Goal: Information Seeking & Learning: Find specific fact

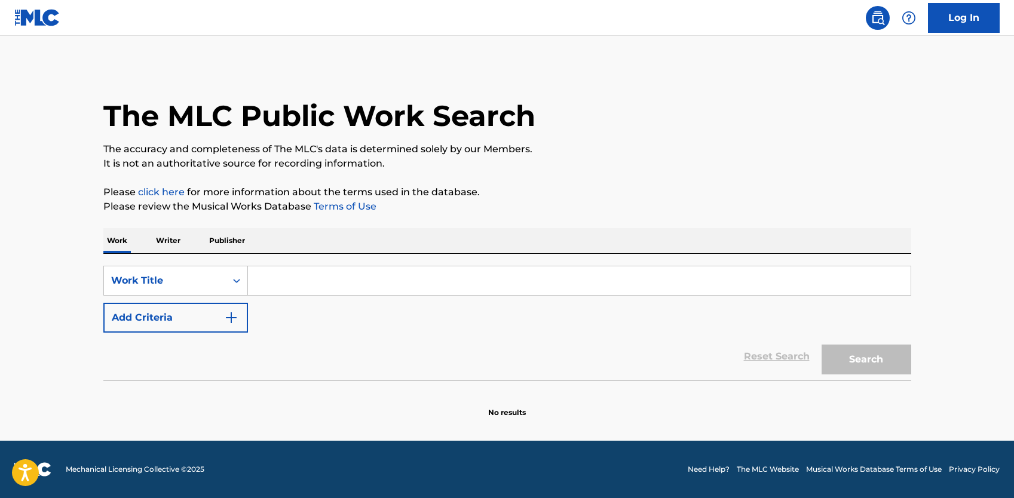
click at [357, 280] on input "Search Form" at bounding box center [579, 281] width 663 height 29
click at [285, 270] on input "Search Form" at bounding box center [579, 281] width 663 height 29
paste input "Tearin Up My Heart"
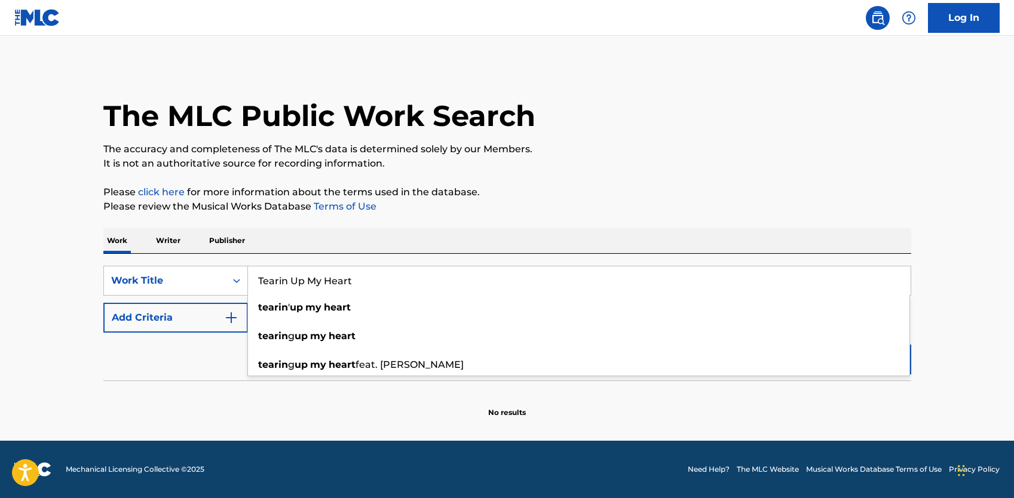
type input "Tearin Up My Heart"
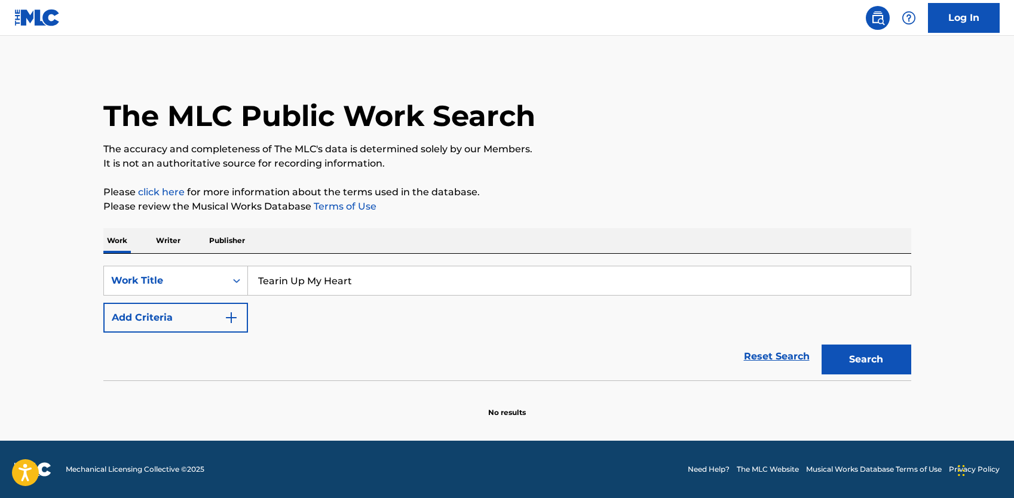
click at [229, 326] on button "Add Criteria" at bounding box center [175, 318] width 145 height 30
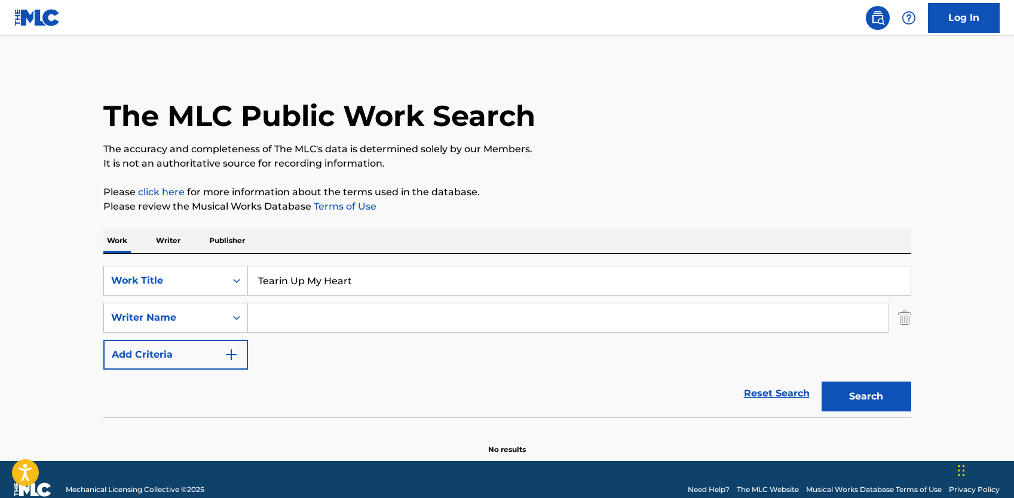
click at [296, 327] on input "Search Form" at bounding box center [568, 318] width 641 height 29
type input "[PERSON_NAME]"
click at [822, 382] on button "Search" at bounding box center [867, 397] width 90 height 30
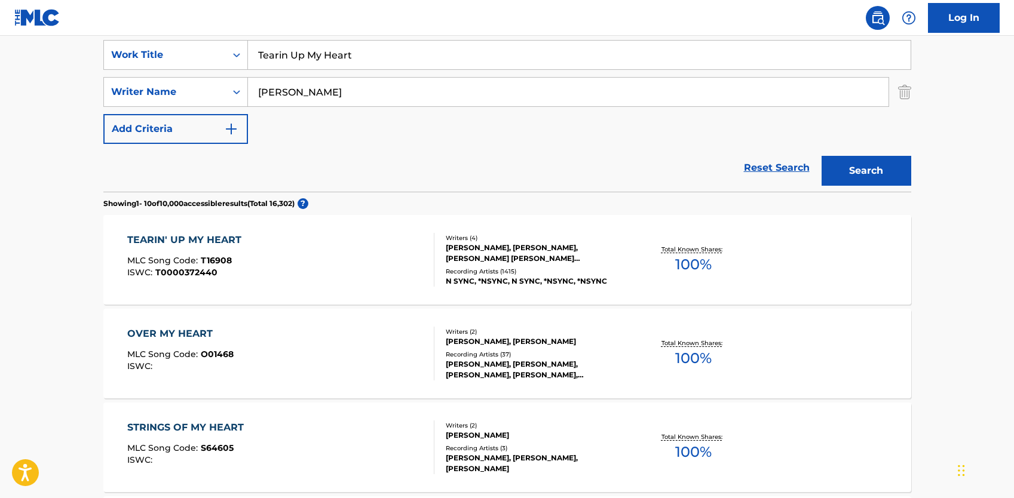
scroll to position [238, 0]
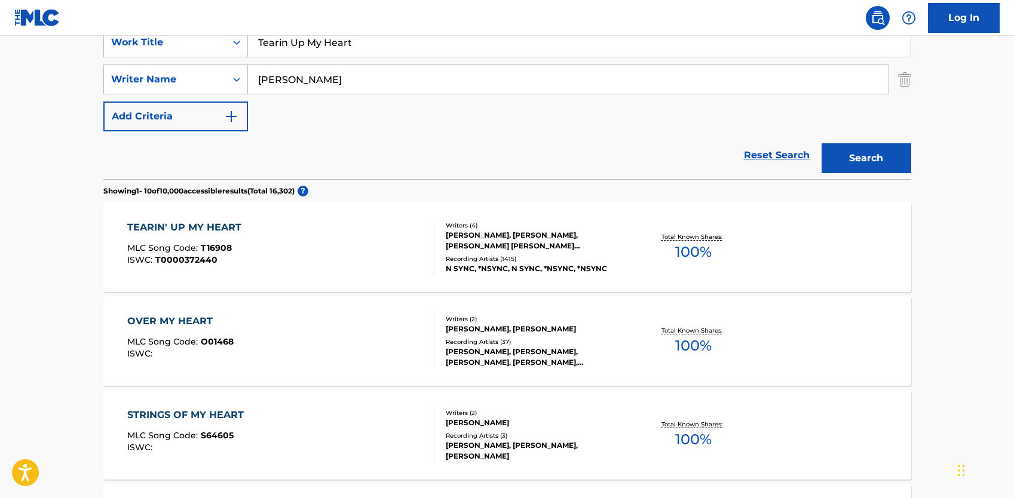
click at [472, 261] on div "Recording Artists ( 1415 )" at bounding box center [536, 259] width 180 height 9
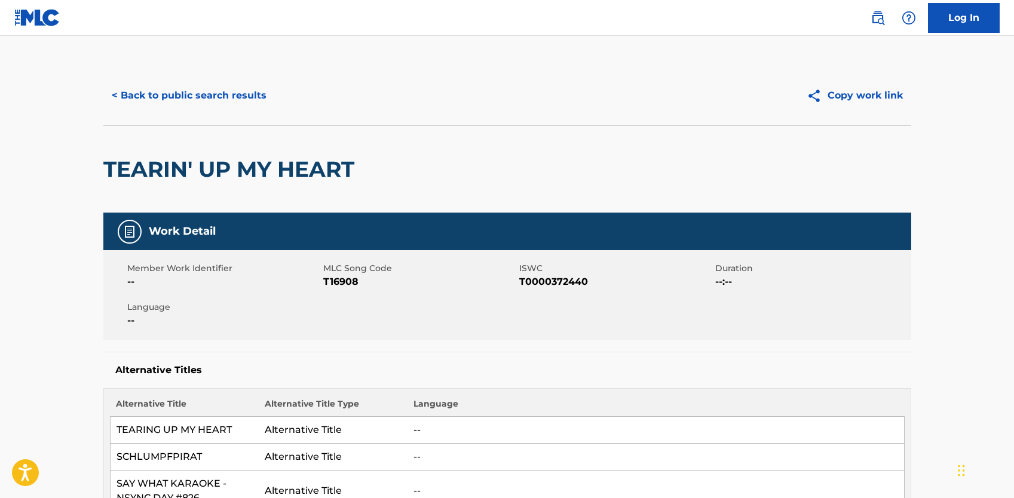
click at [169, 90] on button "< Back to public search results" at bounding box center [189, 96] width 172 height 30
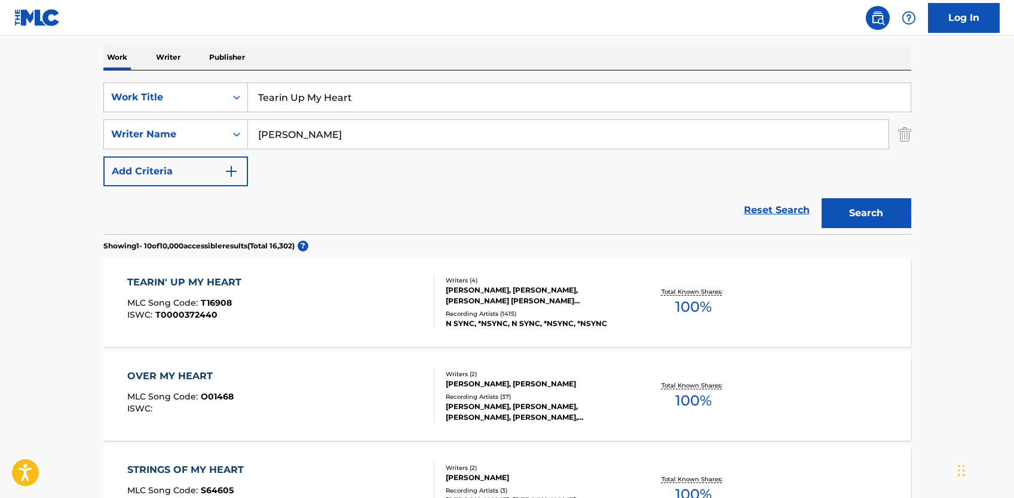
scroll to position [119, 0]
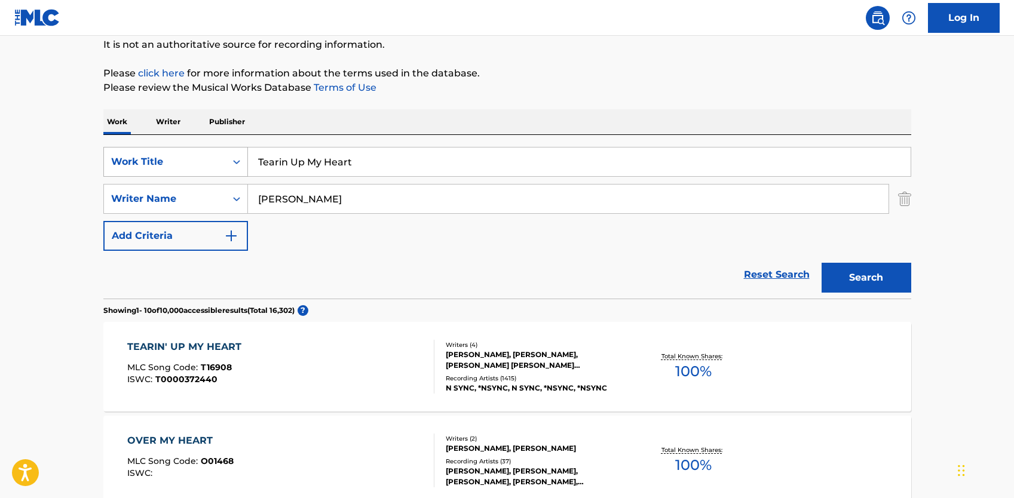
drag, startPoint x: 363, startPoint y: 172, endPoint x: 225, endPoint y: 168, distance: 138.1
click at [225, 168] on div "SearchWithCriteriab68ddfea-8f40-4818-b687-98bdc01861fc Work Title Tearin Up My …" at bounding box center [507, 162] width 808 height 30
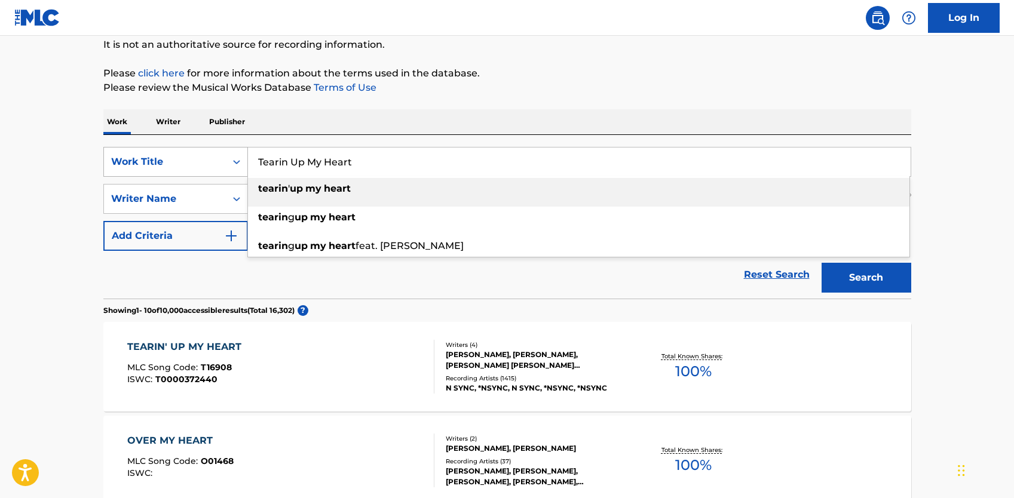
paste input "Return Of the [PERSON_NAME]"
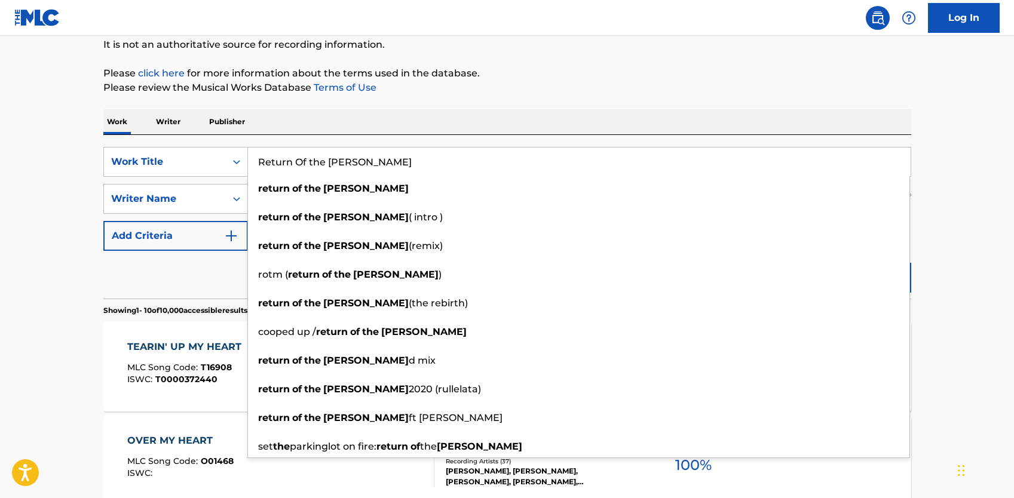
type input "Return Of the [PERSON_NAME]"
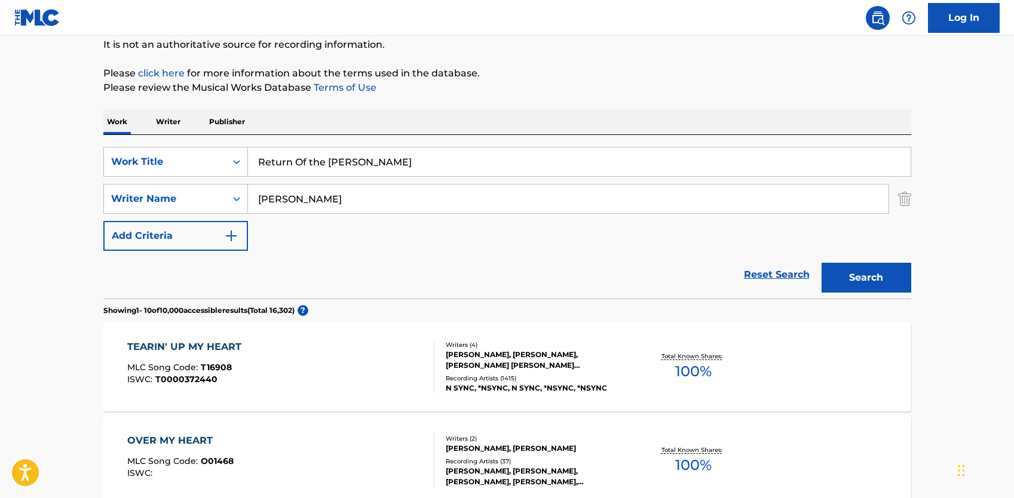
drag, startPoint x: 300, startPoint y: 205, endPoint x: 255, endPoint y: 203, distance: 45.5
click at [255, 203] on input "[PERSON_NAME]" at bounding box center [568, 199] width 641 height 29
type input "[PERSON_NAME]"
click at [822, 263] on button "Search" at bounding box center [867, 278] width 90 height 30
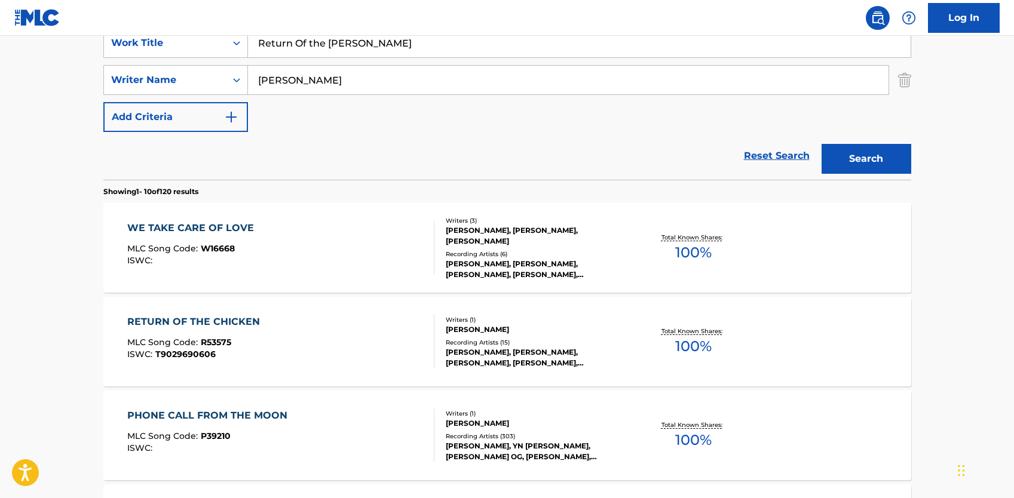
scroll to position [238, 0]
click at [509, 241] on div "Writers ( 3 ) [PERSON_NAME], [PERSON_NAME], [PERSON_NAME] Recording Artists ( 6…" at bounding box center [530, 248] width 192 height 64
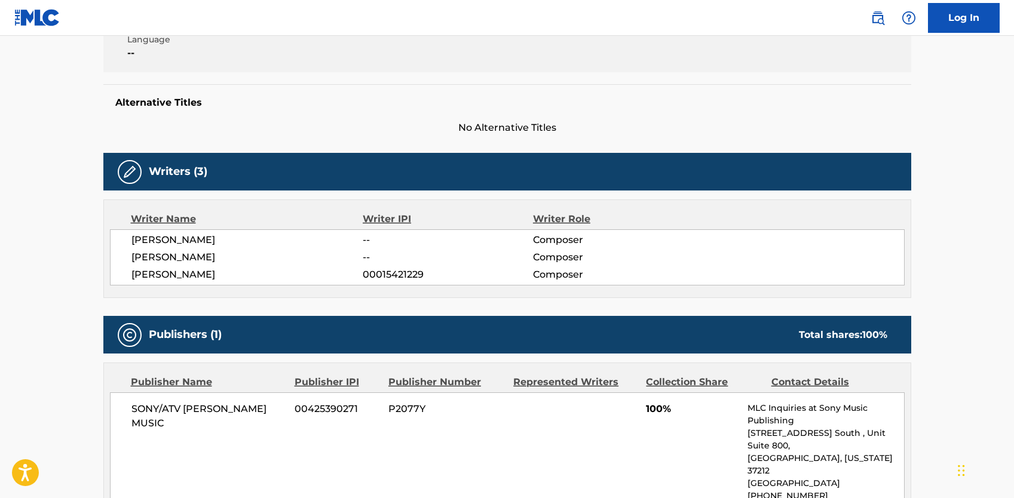
scroll to position [299, 0]
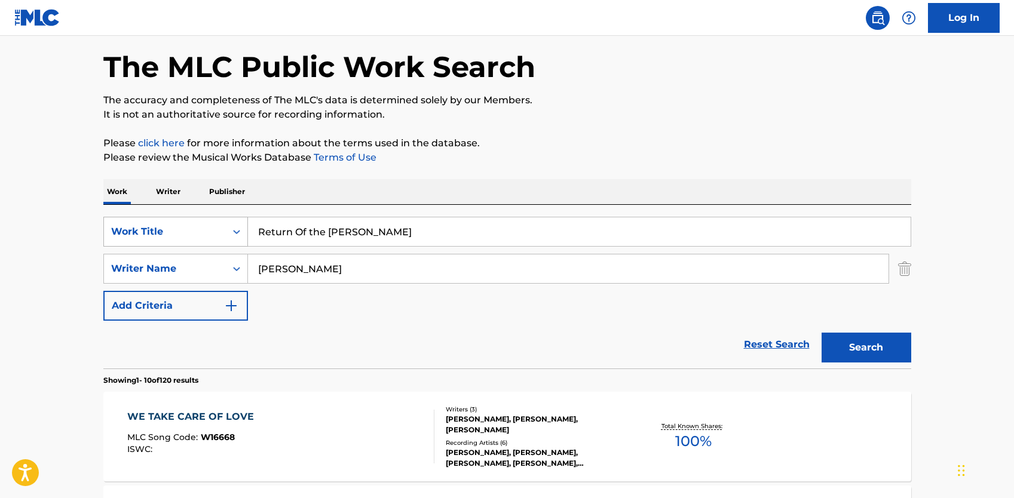
scroll to position [45, 0]
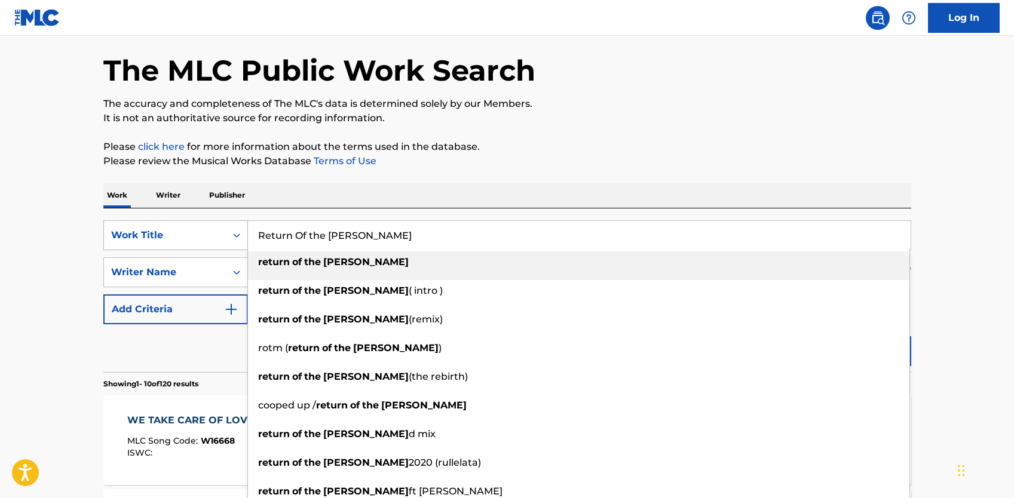
drag, startPoint x: 409, startPoint y: 248, endPoint x: 233, endPoint y: 251, distance: 176.3
click at [226, 246] on div "SearchWithCriteriab68ddfea-8f40-4818-b687-98bdc01861fc Work Title Return Of the…" at bounding box center [507, 236] width 808 height 30
paste input "U Can’t Touch This"
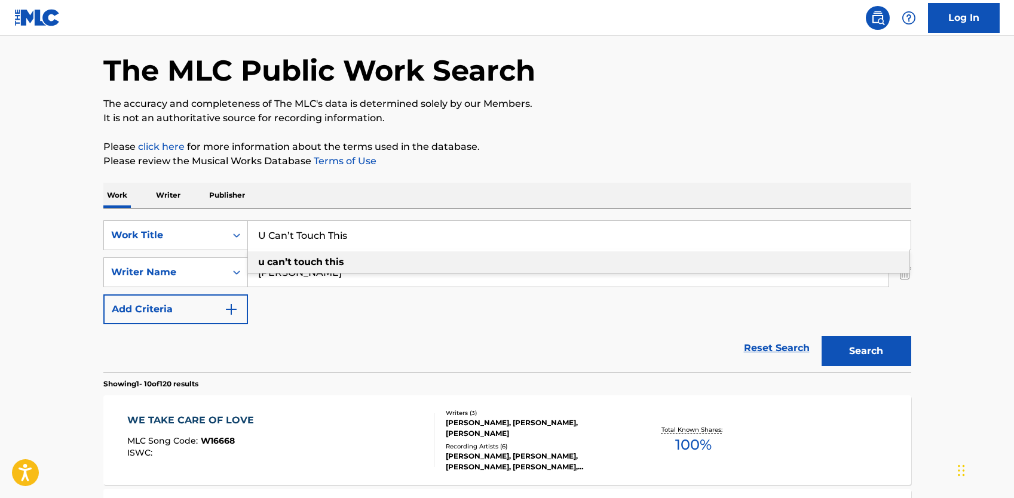
type input "U Can’t Touch This"
click at [234, 355] on div "Reset Search Search" at bounding box center [507, 348] width 808 height 48
drag, startPoint x: 343, startPoint y: 271, endPoint x: 218, endPoint y: 273, distance: 125.5
click at [218, 273] on div "SearchWithCriteria31b8753e-1e40-430a-a602-ec9b73edb164 Writer Name [PERSON_NAME]" at bounding box center [507, 273] width 808 height 30
type input "[PERSON_NAME]"
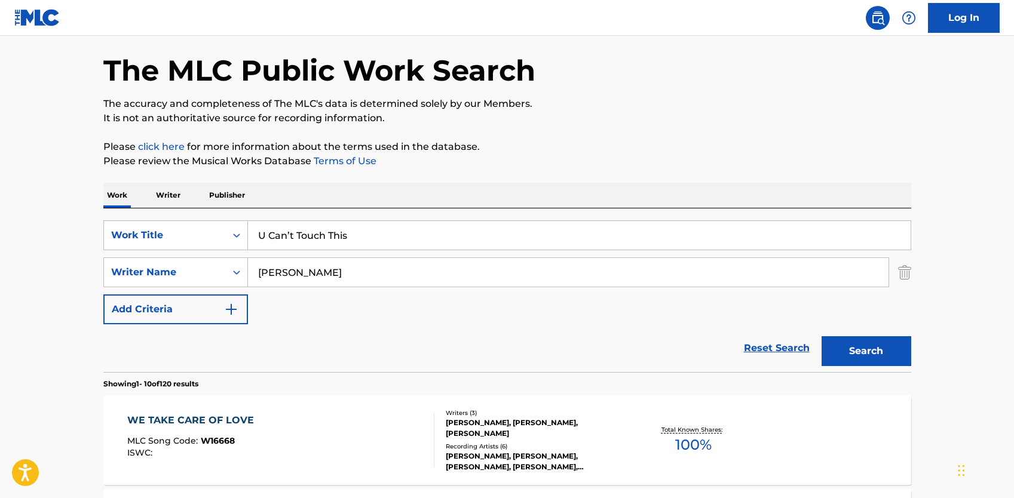
click at [822, 336] on button "Search" at bounding box center [867, 351] width 90 height 30
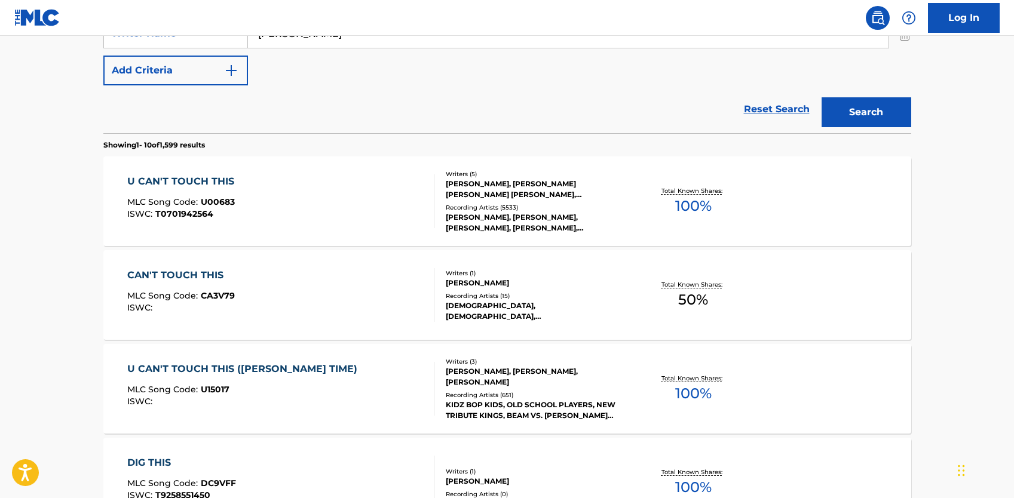
click at [545, 202] on div "Writers ( 5 ) [PERSON_NAME], [PERSON_NAME] [PERSON_NAME] [PERSON_NAME], [PERSON…" at bounding box center [530, 202] width 192 height 64
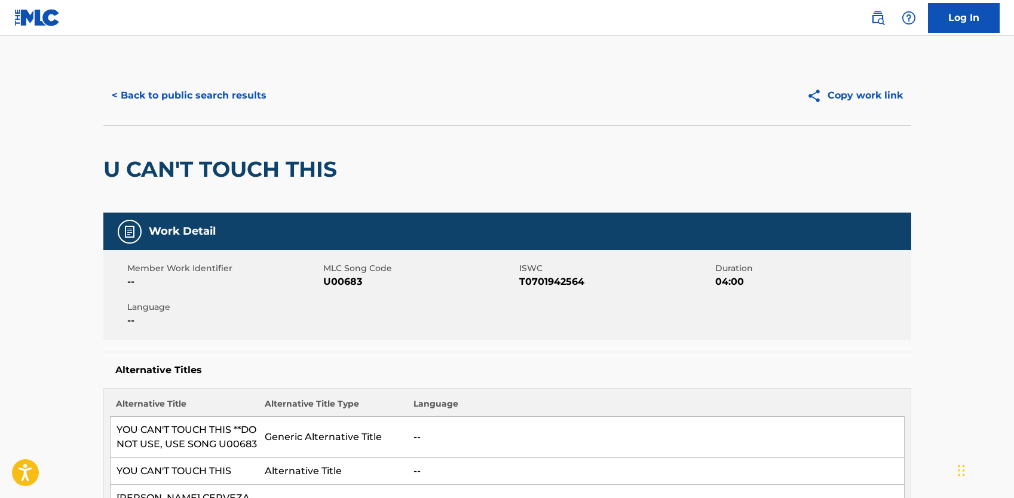
click at [191, 93] on button "< Back to public search results" at bounding box center [189, 96] width 172 height 30
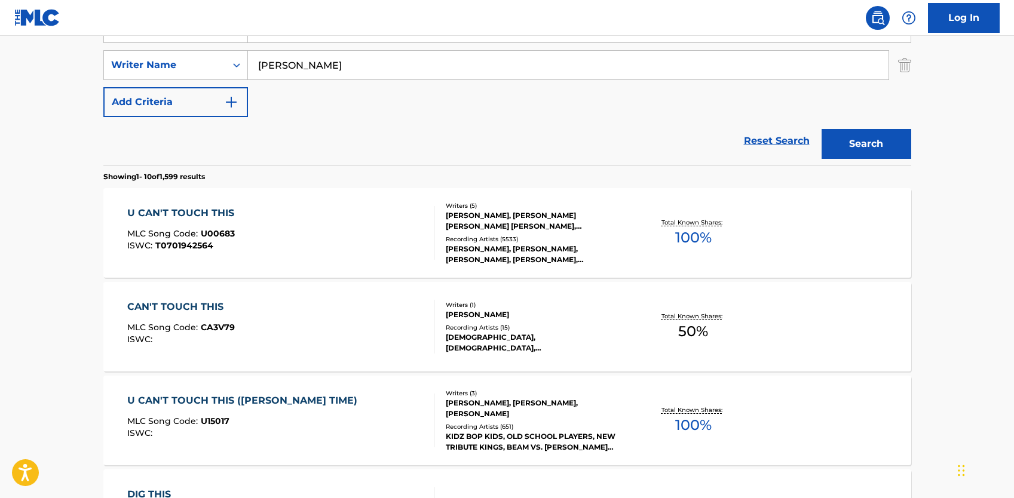
scroll to position [54, 0]
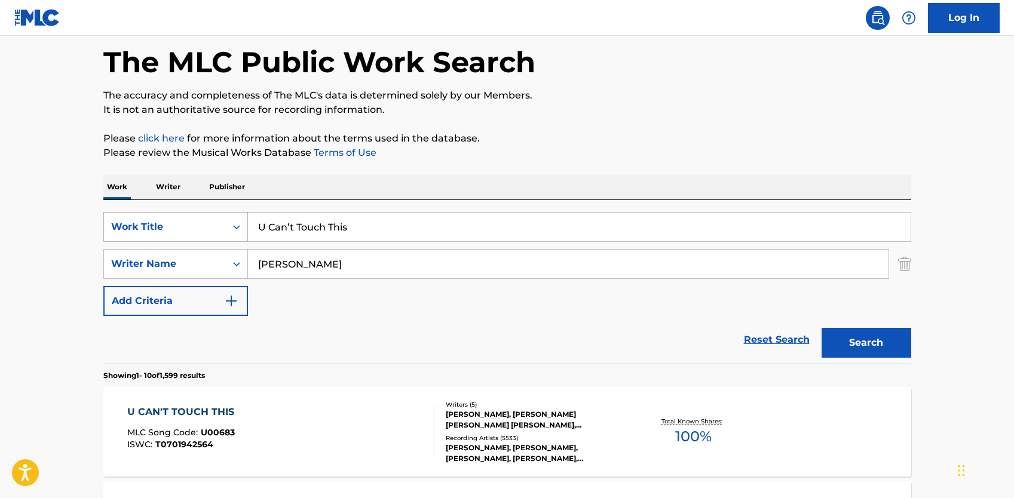
drag, startPoint x: 362, startPoint y: 215, endPoint x: 177, endPoint y: 215, distance: 185.3
click at [177, 215] on div "SearchWithCriteriab68ddfea-8f40-4818-b687-98bdc01861fc Work Title U Can’t Touch…" at bounding box center [507, 227] width 808 height 30
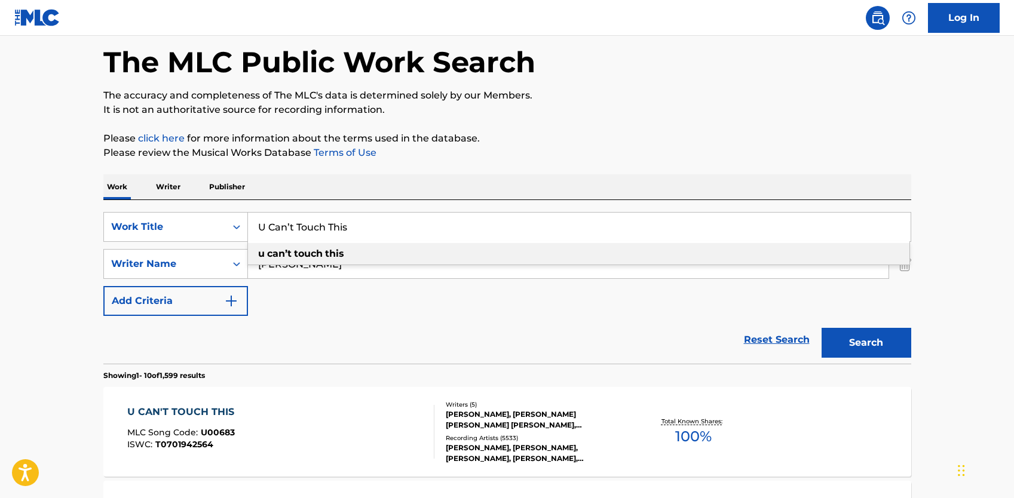
paste input "That Don’t Impress Me Much"
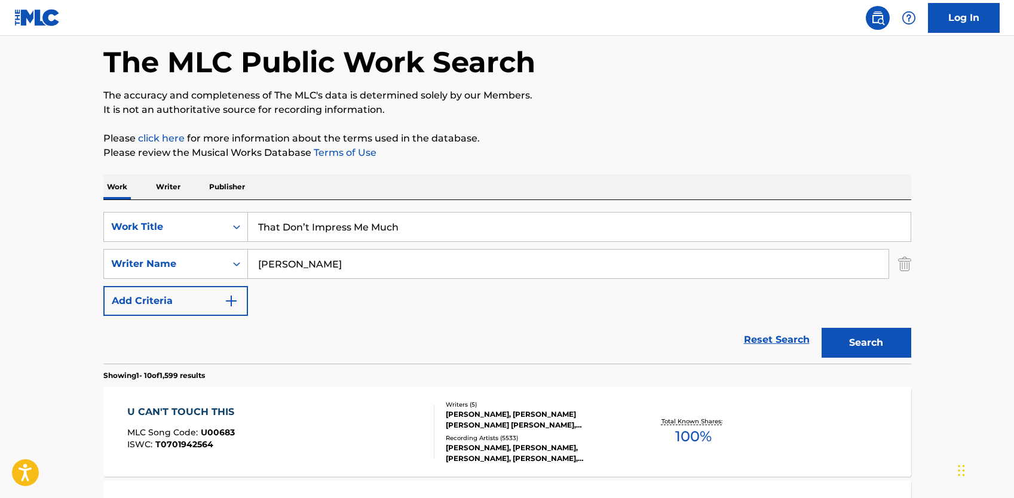
type input "That Don’t Impress Me Much"
drag, startPoint x: 309, startPoint y: 270, endPoint x: 235, endPoint y: 268, distance: 73.5
click at [235, 268] on div "SearchWithCriteria31b8753e-1e40-430a-a602-ec9b73edb164 Writer Name [PERSON_NAME]" at bounding box center [507, 264] width 808 height 30
type input "[PERSON_NAME]"
click at [822, 328] on button "Search" at bounding box center [867, 343] width 90 height 30
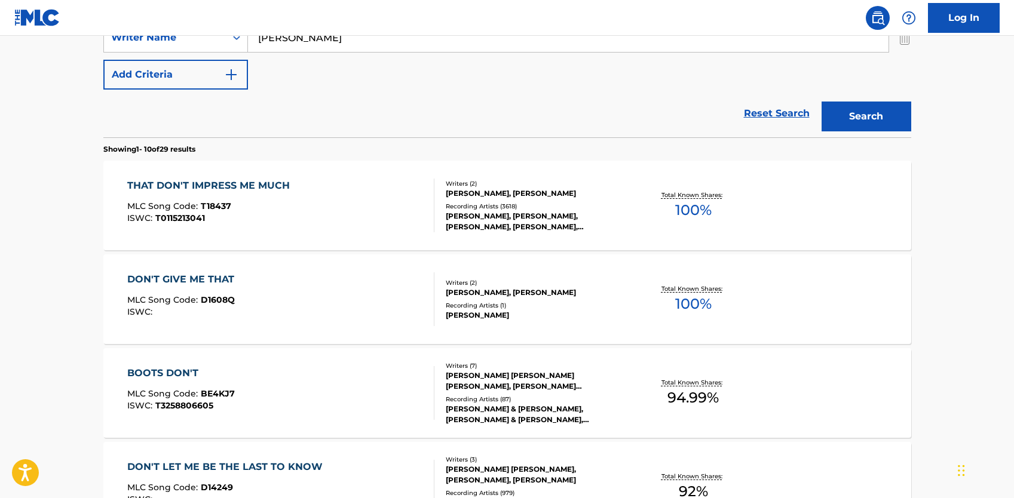
scroll to position [298, 0]
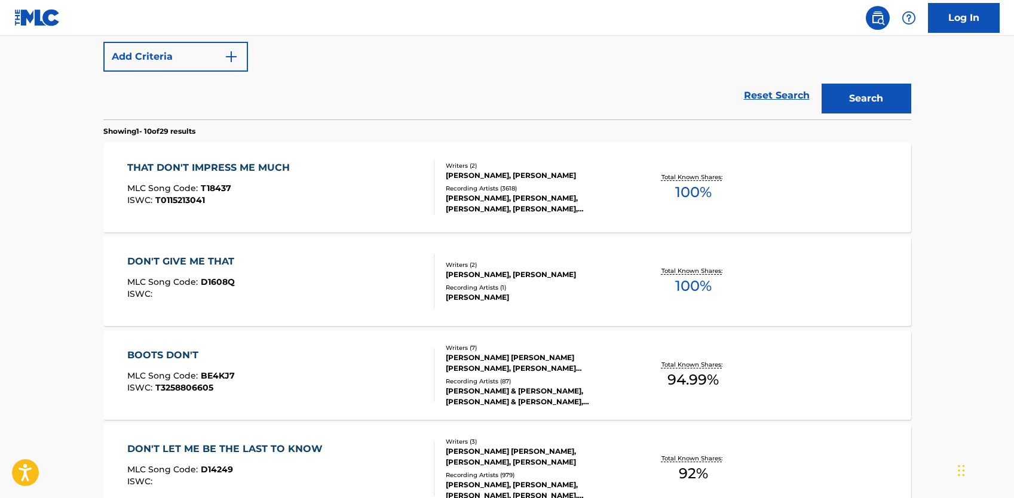
click at [491, 172] on div "[PERSON_NAME], [PERSON_NAME]" at bounding box center [536, 175] width 180 height 11
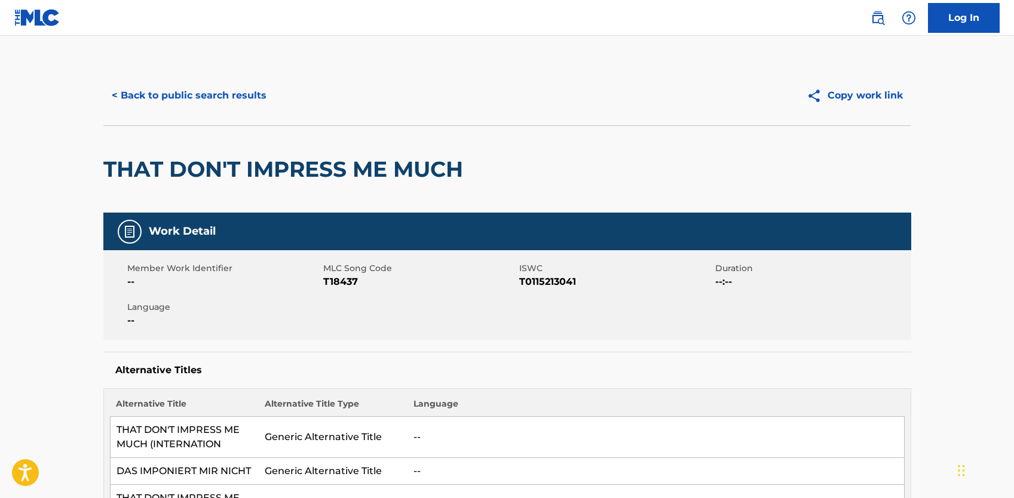
click at [195, 90] on button "< Back to public search results" at bounding box center [189, 96] width 172 height 30
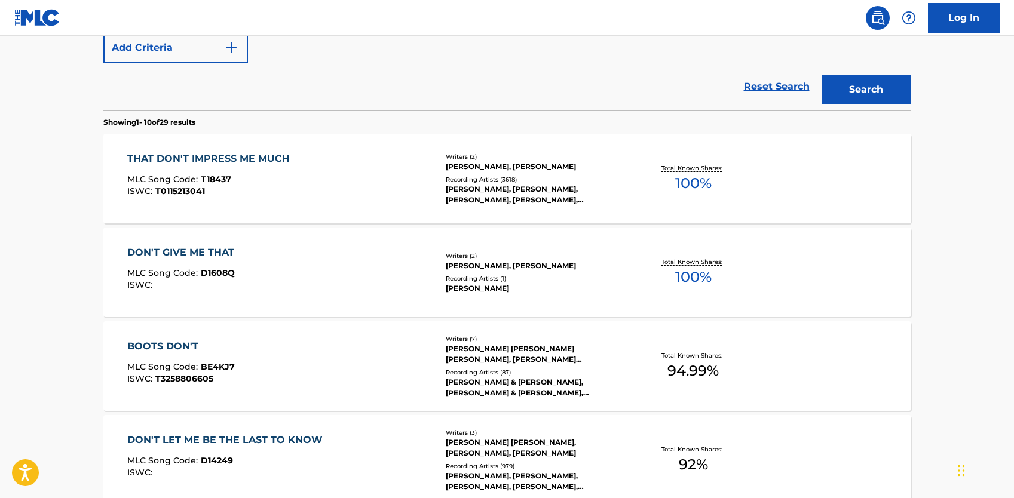
scroll to position [127, 0]
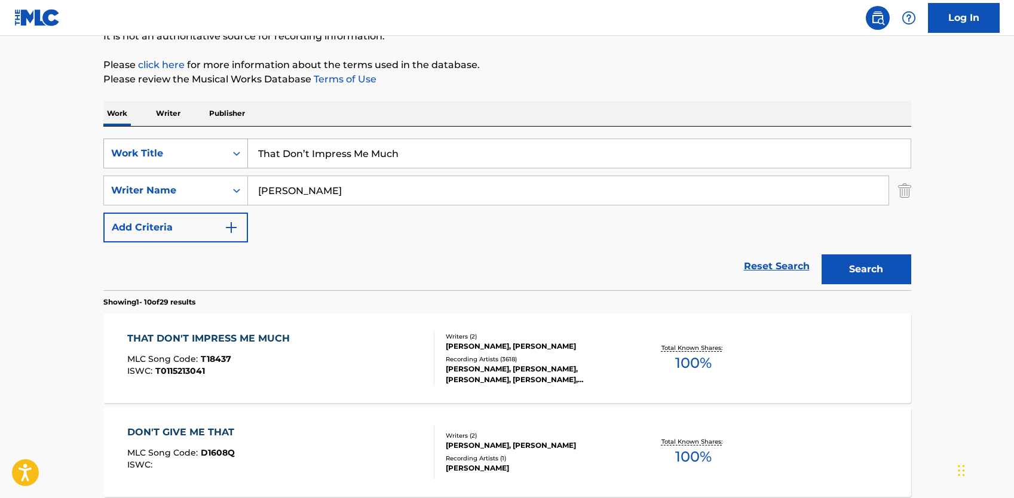
drag, startPoint x: 437, startPoint y: 155, endPoint x: 214, endPoint y: 155, distance: 223.5
click at [214, 155] on div "SearchWithCriteriab68ddfea-8f40-4818-b687-98bdc01861fc Work Title That Don’t Im…" at bounding box center [507, 154] width 808 height 30
paste input "Steal My Sunshine"
type input "Steal My Sunshine"
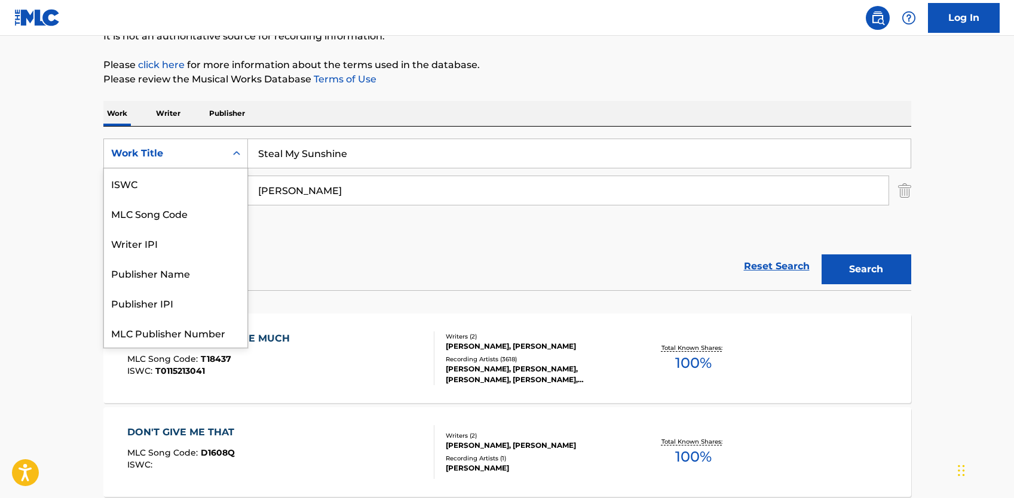
drag, startPoint x: 280, startPoint y: 195, endPoint x: 308, endPoint y: 195, distance: 28.7
click at [303, 205] on div "SearchWithCriteriab68ddfea-8f40-4818-b687-98bdc01861fc 7 results available. Use…" at bounding box center [507, 191] width 808 height 104
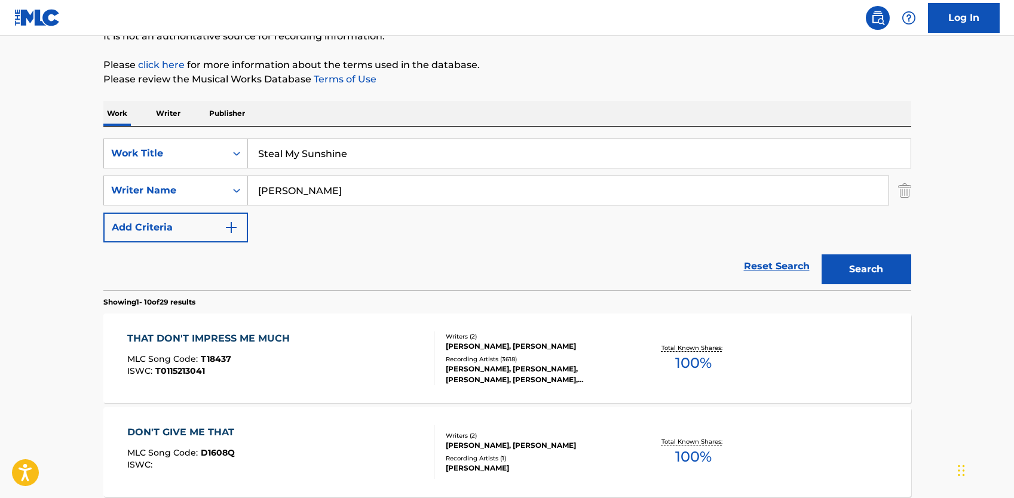
drag, startPoint x: 314, startPoint y: 191, endPoint x: 244, endPoint y: 175, distance: 71.2
click at [244, 175] on div "SearchWithCriteriab68ddfea-8f40-4818-b687-98bdc01861fc Work Title Steal My Suns…" at bounding box center [507, 191] width 808 height 104
click at [822, 255] on button "Search" at bounding box center [867, 270] width 90 height 30
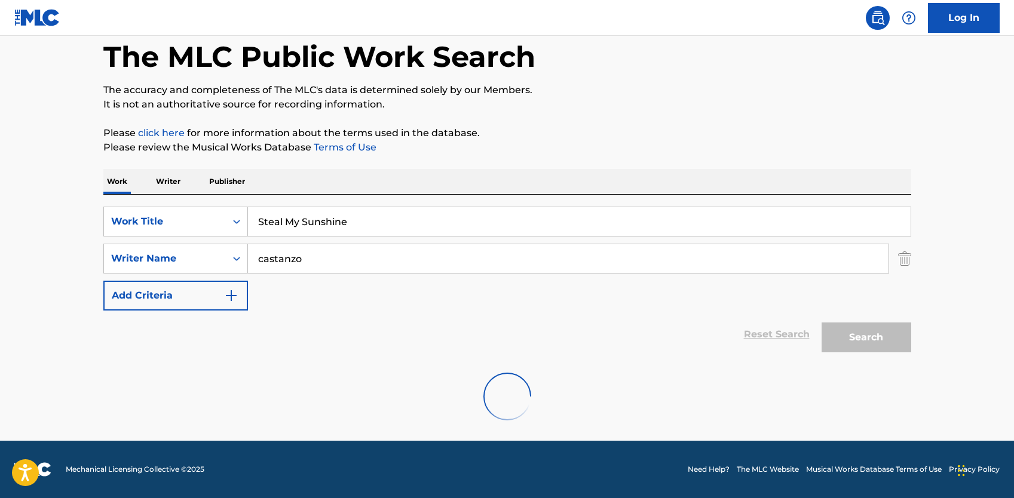
scroll to position [20, 0]
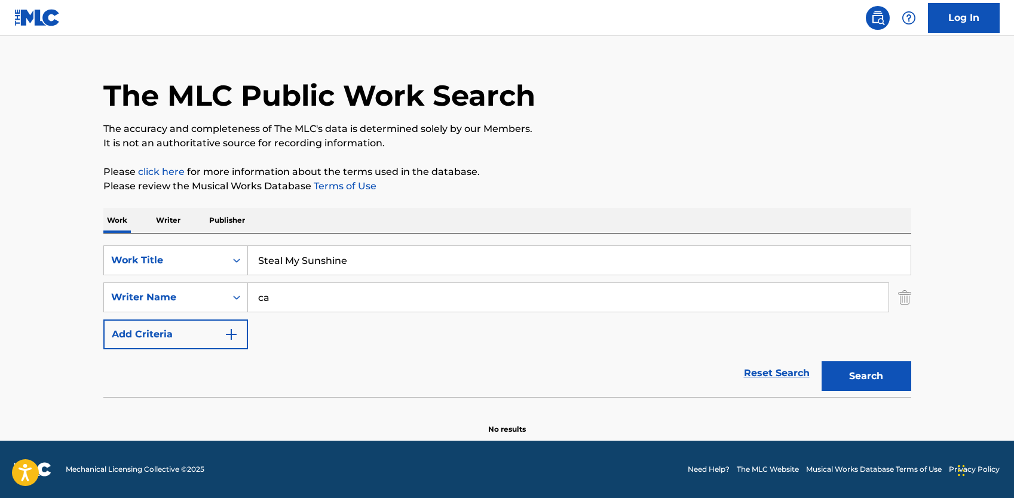
type input "c"
type input "diamond"
click at [822, 362] on button "Search" at bounding box center [867, 377] width 90 height 30
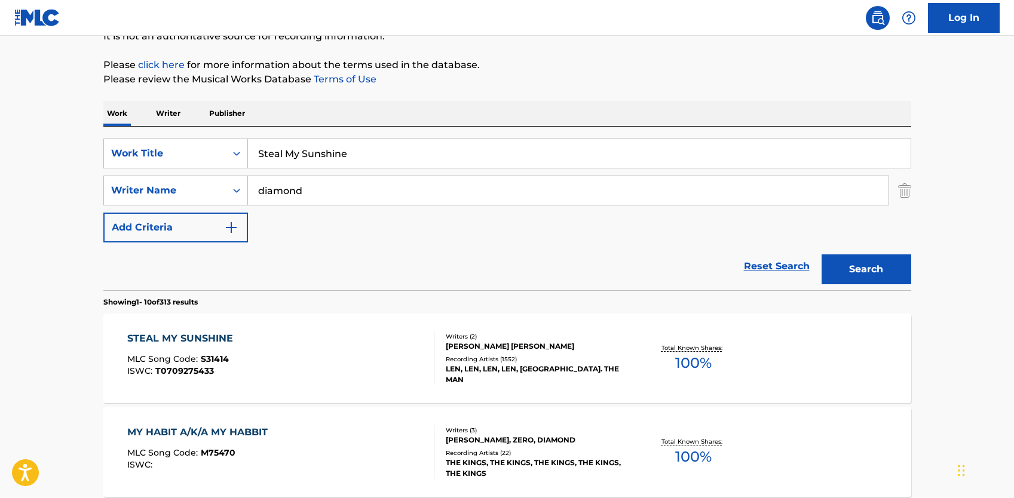
scroll to position [187, 0]
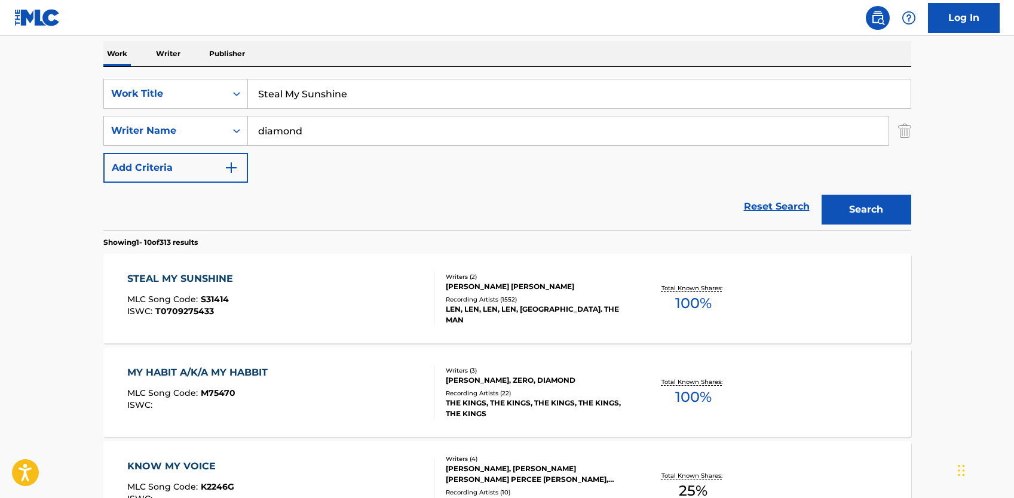
click at [487, 270] on div "STEAL MY SUNSHINE MLC Song Code : S31414 ISWC : T0709275433 Writers ( 2 ) [PERS…" at bounding box center [507, 299] width 808 height 90
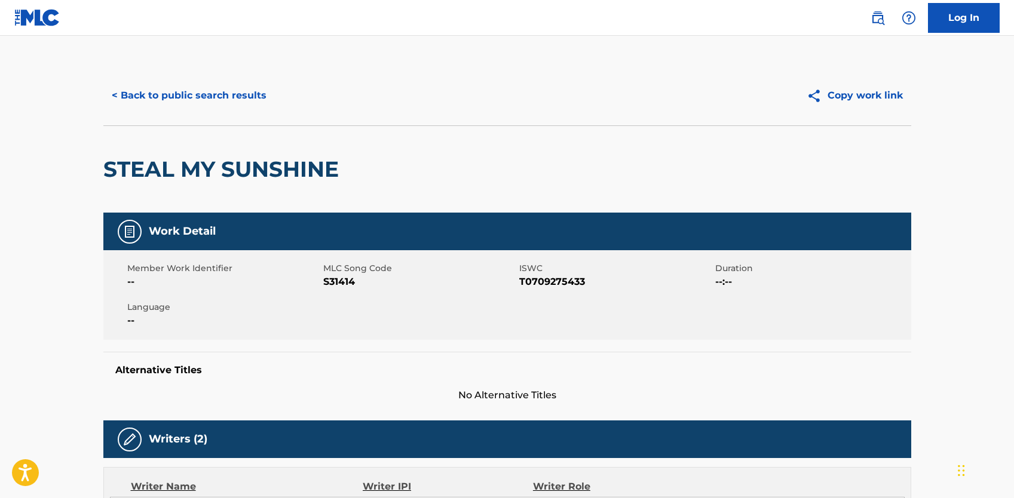
click at [231, 93] on button "< Back to public search results" at bounding box center [189, 96] width 172 height 30
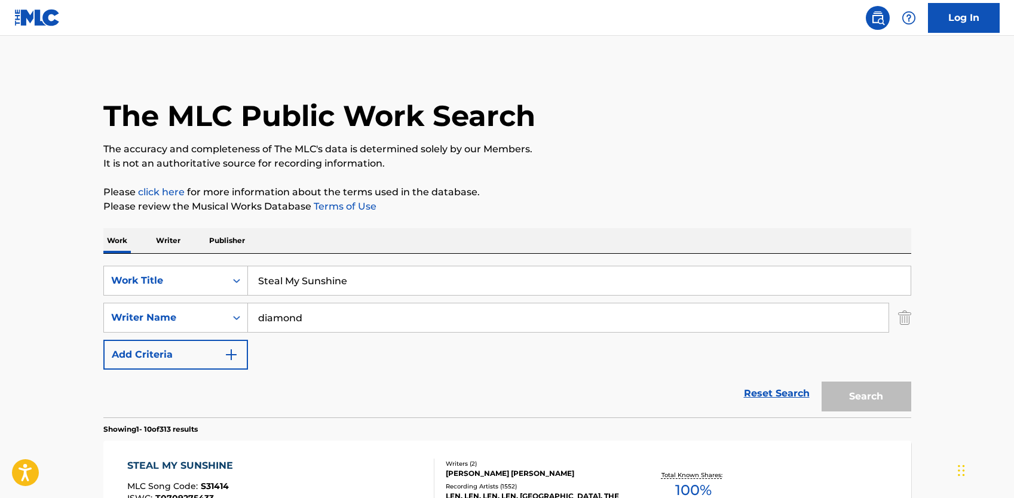
scroll to position [187, 0]
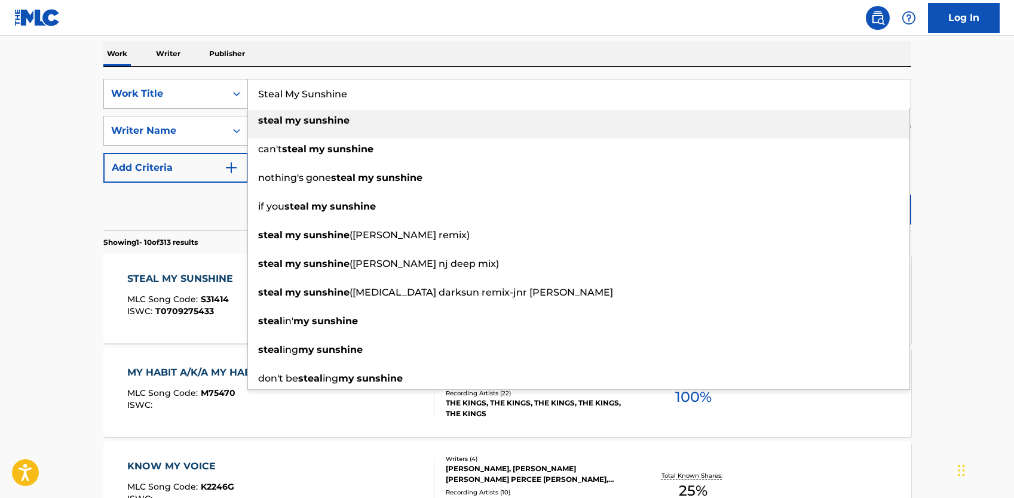
drag, startPoint x: 357, startPoint y: 94, endPoint x: 246, endPoint y: 87, distance: 112.0
click at [246, 87] on div "SearchWithCriteriab68ddfea-8f40-4818-b687-98bdc01861fc Work Title Steal My Suns…" at bounding box center [507, 94] width 808 height 30
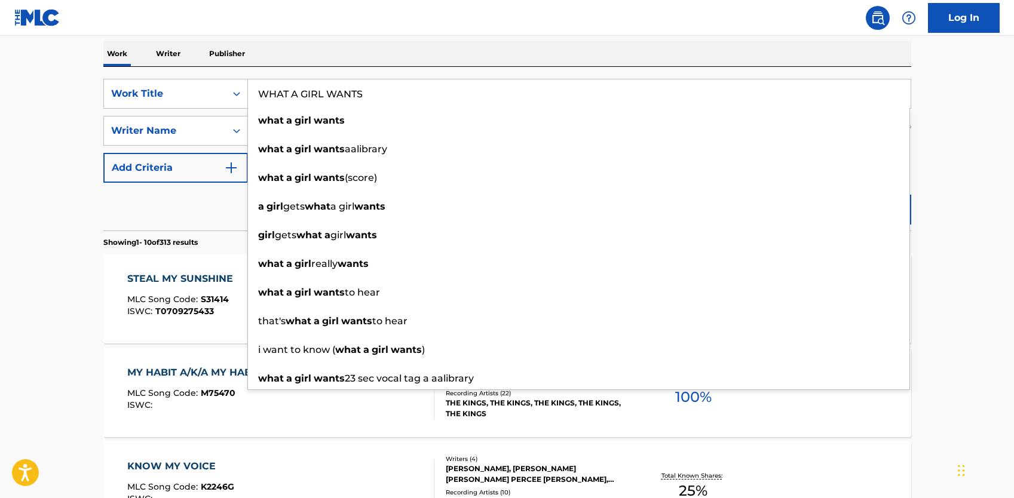
type input "WHAT A GIRL WANTS"
click at [118, 220] on div "Reset Search Search" at bounding box center [507, 207] width 808 height 48
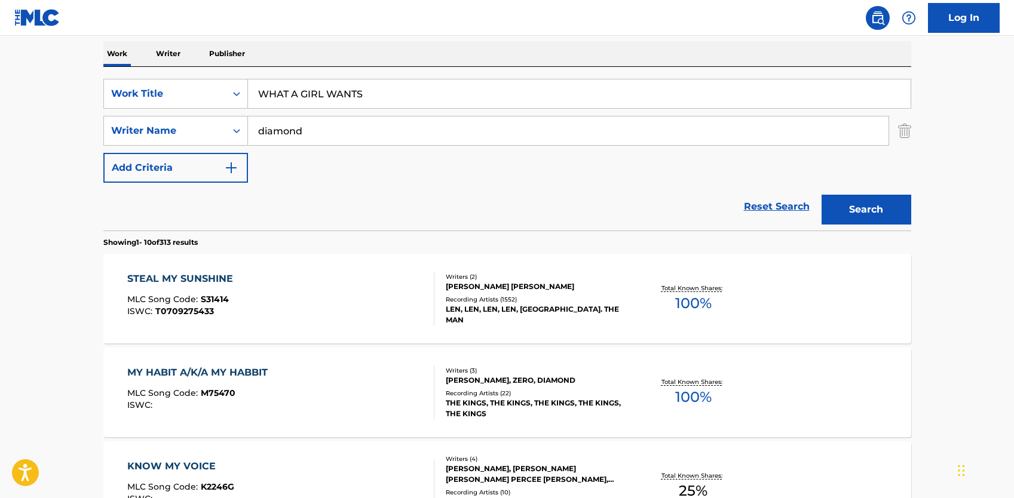
drag, startPoint x: 330, startPoint y: 134, endPoint x: 254, endPoint y: 131, distance: 76.0
click at [254, 131] on input "diamond" at bounding box center [568, 131] width 641 height 29
type input "ROCHE"
click at [822, 195] on button "Search" at bounding box center [867, 210] width 90 height 30
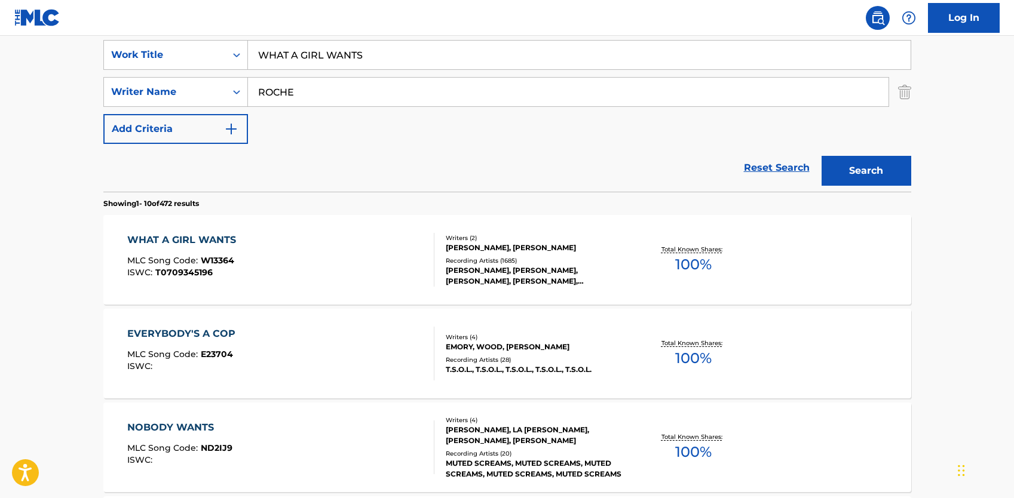
scroll to position [247, 0]
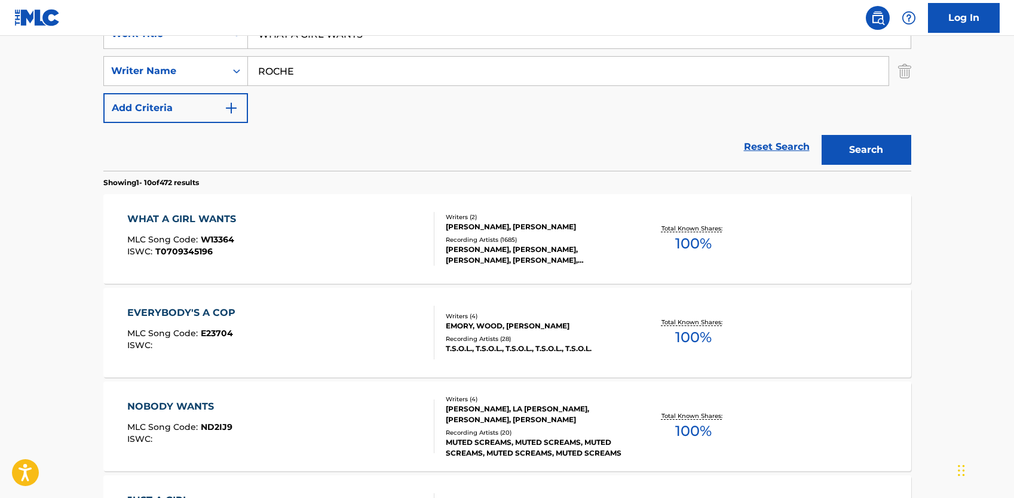
click at [481, 226] on div "[PERSON_NAME], [PERSON_NAME]" at bounding box center [536, 227] width 180 height 11
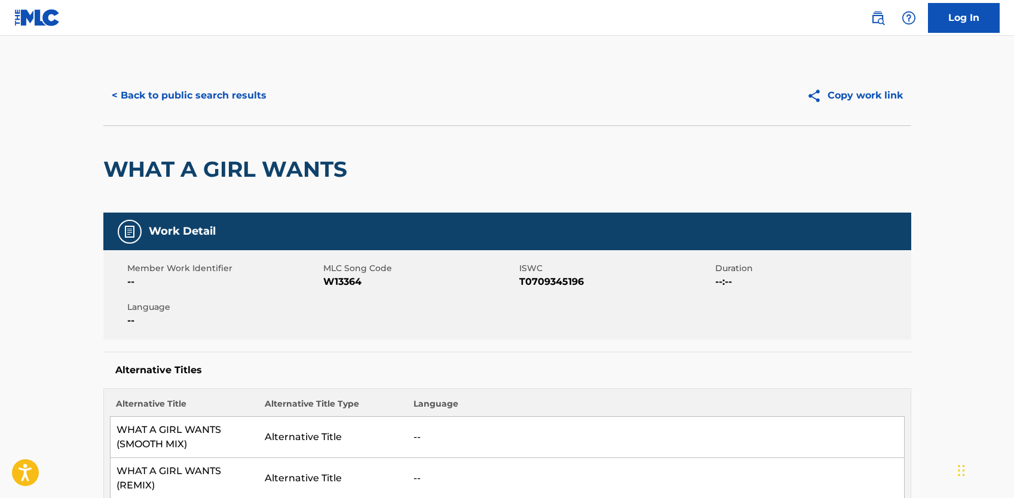
click at [227, 95] on button "< Back to public search results" at bounding box center [189, 96] width 172 height 30
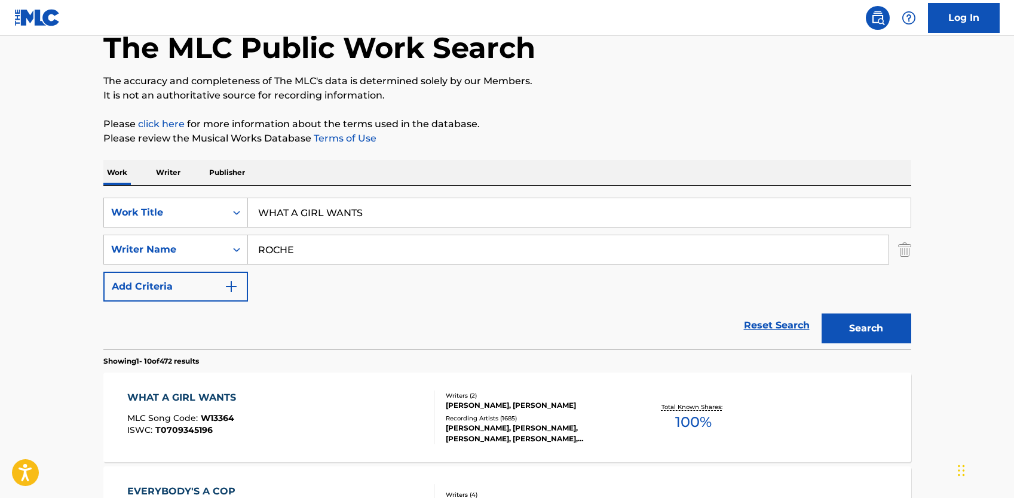
scroll to position [68, 0]
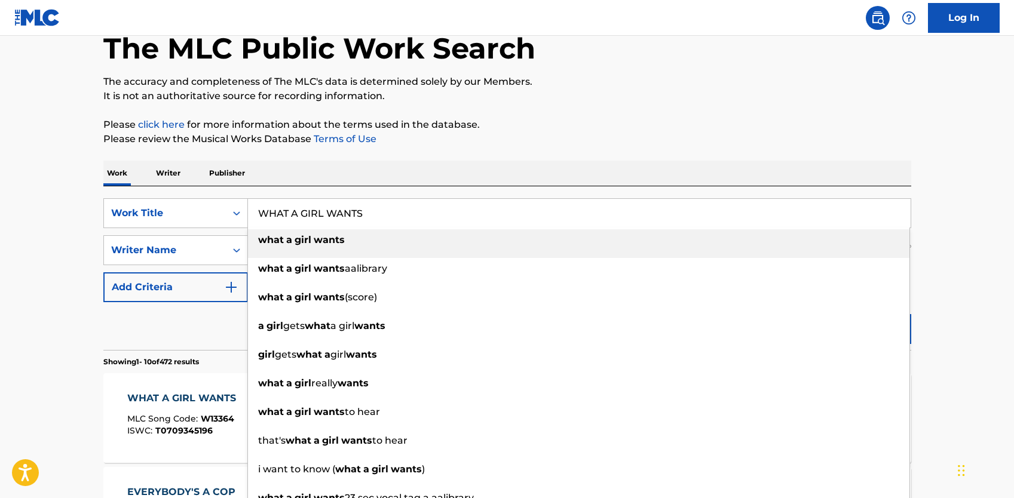
drag, startPoint x: 391, startPoint y: 207, endPoint x: 256, endPoint y: 206, distance: 134.5
click at [256, 206] on input "WHAT A GIRL WANTS" at bounding box center [579, 213] width 663 height 29
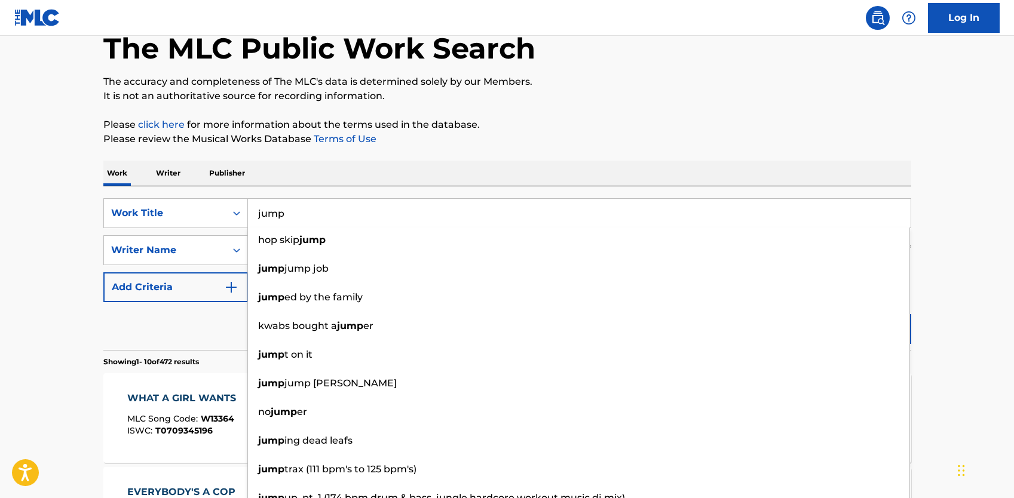
type input "jump"
click at [200, 329] on div "Reset Search Search" at bounding box center [507, 326] width 808 height 48
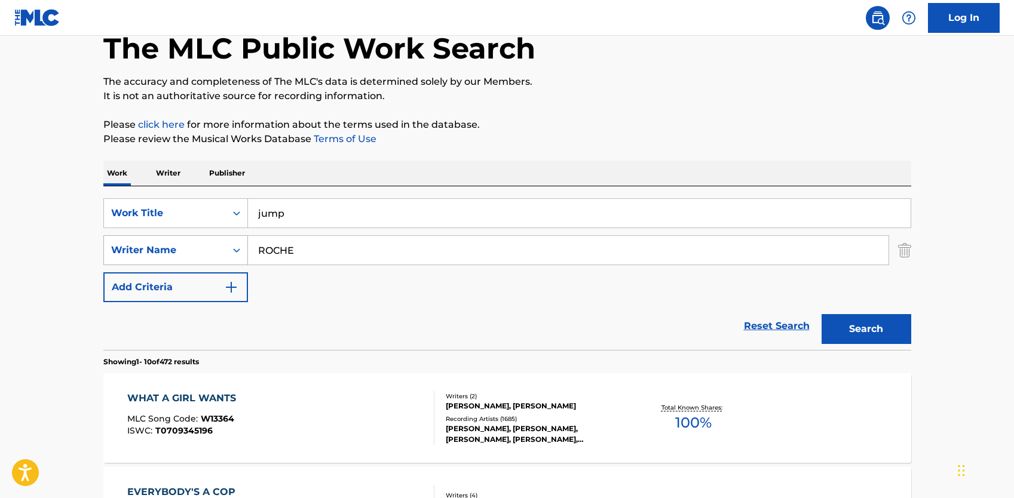
drag, startPoint x: 319, startPoint y: 256, endPoint x: 234, endPoint y: 247, distance: 84.7
click at [234, 250] on div "SearchWithCriteria31b8753e-1e40-430a-a602-ec9b73edb164 Writer Name [PERSON_NAME]" at bounding box center [507, 250] width 808 height 30
type input "[PERSON_NAME]"
click at [822, 314] on button "Search" at bounding box center [867, 329] width 90 height 30
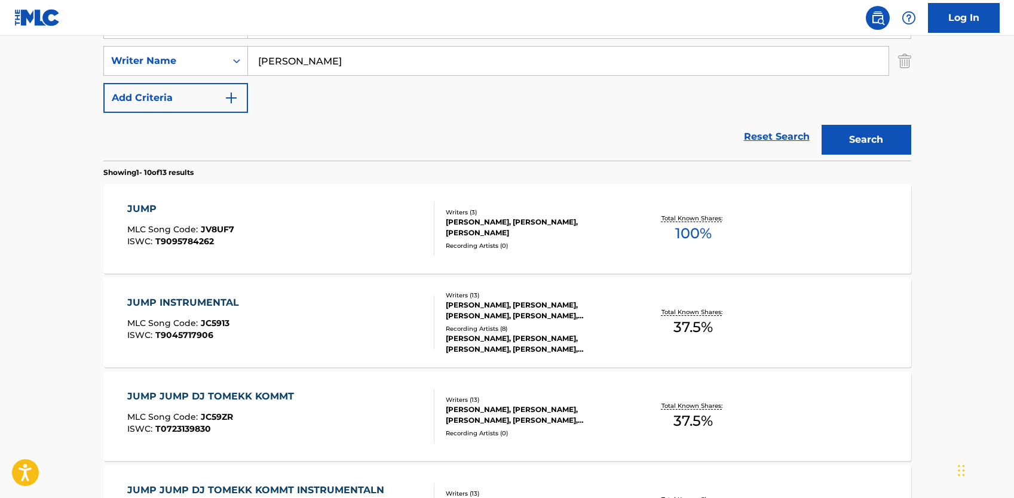
scroll to position [187, 0]
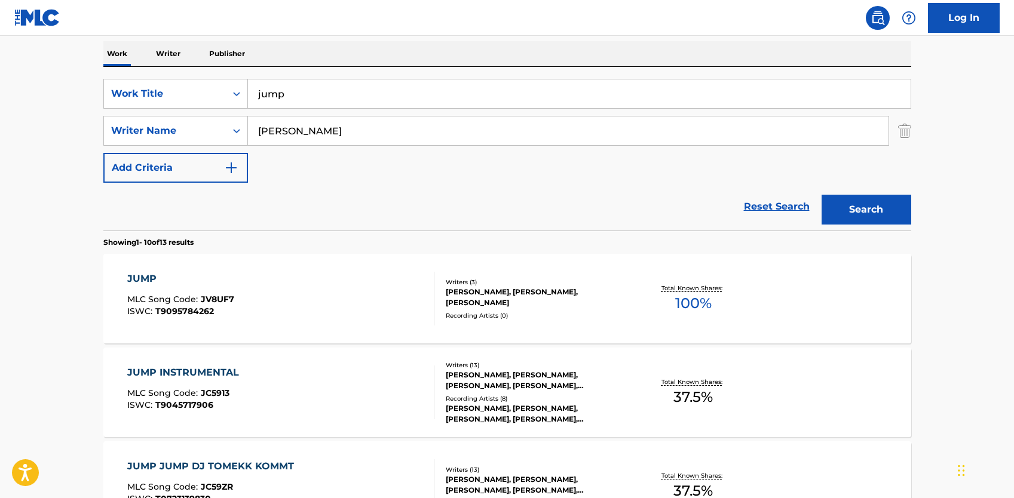
click at [512, 370] on div "[PERSON_NAME], [PERSON_NAME], [PERSON_NAME], [PERSON_NAME], [PERSON_NAME], [PER…" at bounding box center [536, 381] width 180 height 22
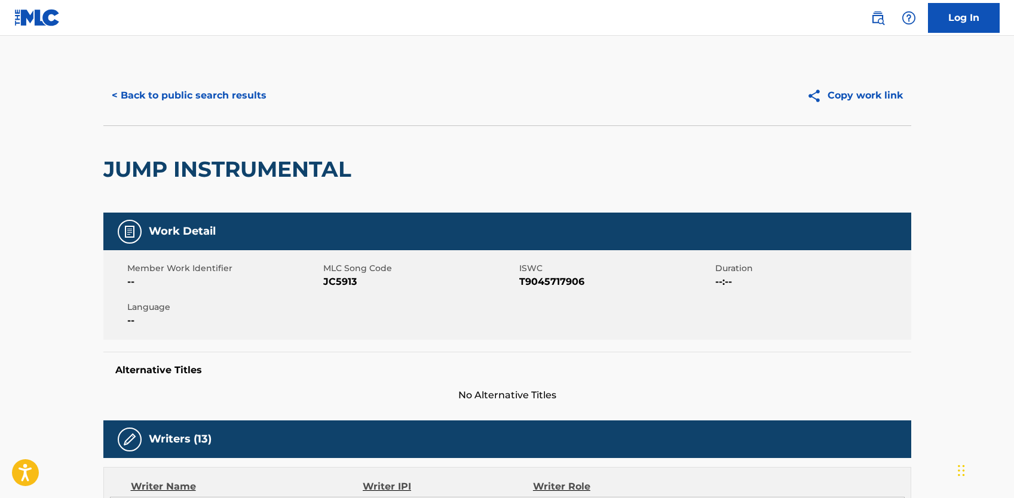
click at [220, 86] on button "< Back to public search results" at bounding box center [189, 96] width 172 height 30
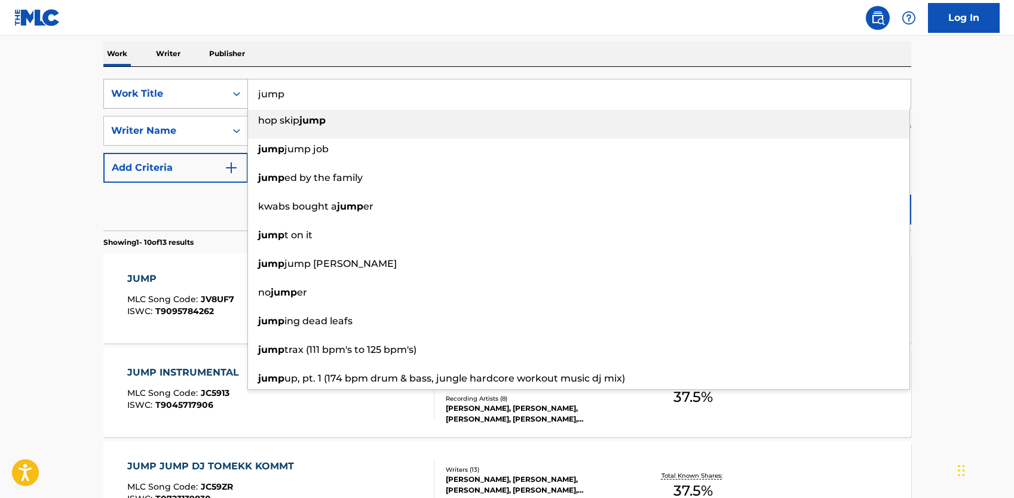
drag, startPoint x: 354, startPoint y: 92, endPoint x: 230, endPoint y: 106, distance: 125.1
click at [230, 106] on div "SearchWithCriteriab68ddfea-8f40-4818-b687-98bdc01861fc Work Title jump hop skip…" at bounding box center [507, 94] width 808 height 30
paste input "Bailamos"
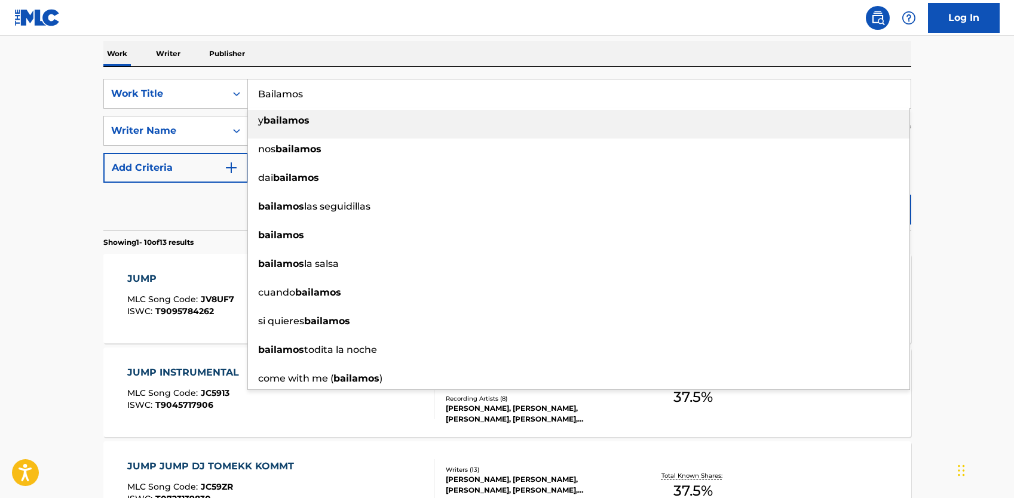
type input "Bailamos"
click at [229, 216] on div "Reset Search Search" at bounding box center [507, 207] width 808 height 48
drag, startPoint x: 225, startPoint y: 96, endPoint x: 215, endPoint y: 94, distance: 10.8
click at [215, 94] on div "SearchWithCriteriab68ddfea-8f40-4818-b687-98bdc01861fc Work Title Bailamos y ba…" at bounding box center [507, 94] width 808 height 30
click at [202, 204] on div "Reset Search Search" at bounding box center [507, 207] width 808 height 48
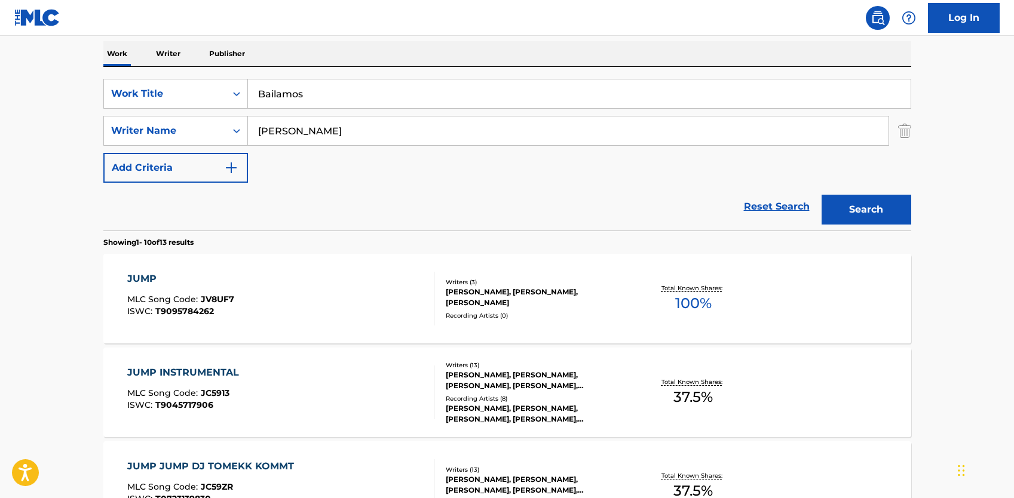
drag, startPoint x: 293, startPoint y: 134, endPoint x: 254, endPoint y: 128, distance: 39.9
click at [254, 128] on input "[PERSON_NAME]" at bounding box center [568, 131] width 641 height 29
type input "P"
type input "[PERSON_NAME]"
click at [822, 195] on button "Search" at bounding box center [867, 210] width 90 height 30
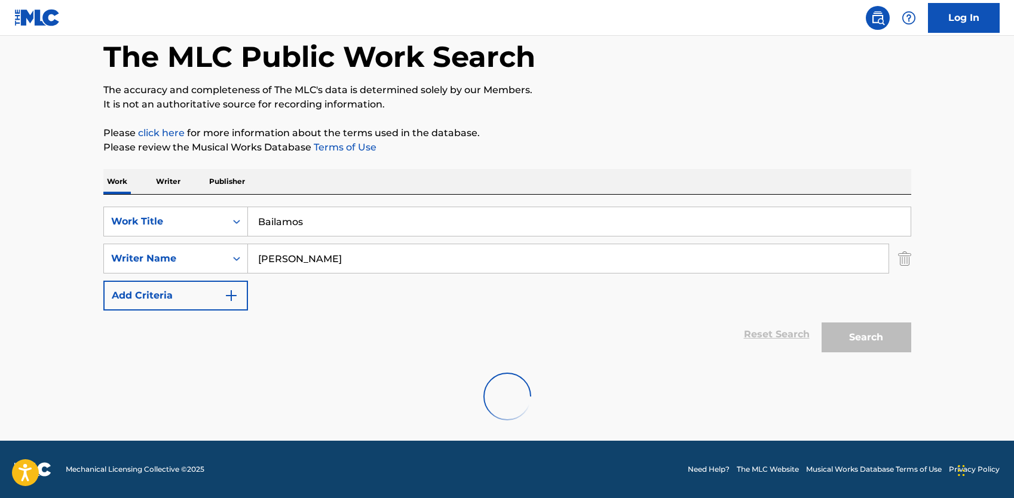
scroll to position [152, 0]
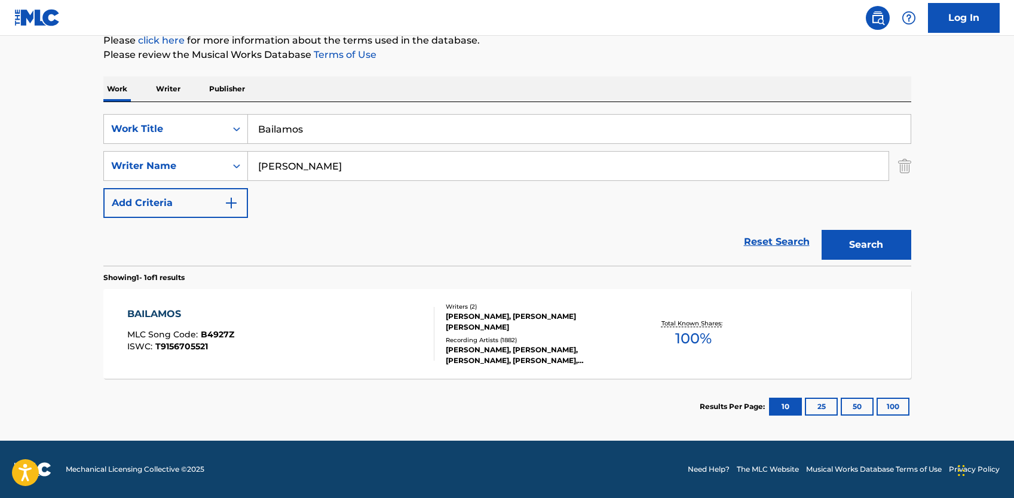
click at [577, 374] on div "BAILAMOS MLC Song Code : B4927Z ISWC : T9156705521 Writers ( 2 ) [PERSON_NAME],…" at bounding box center [507, 334] width 808 height 90
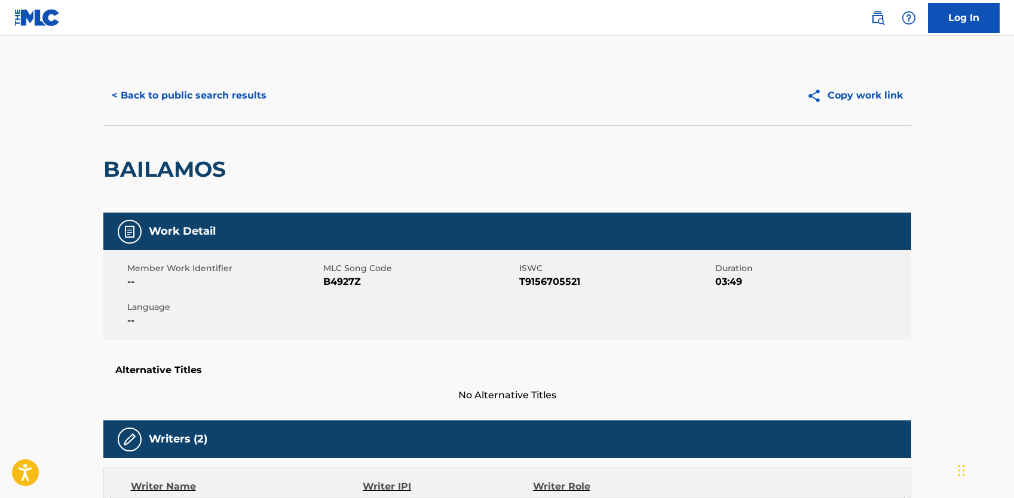
click at [193, 103] on button "< Back to public search results" at bounding box center [189, 96] width 172 height 30
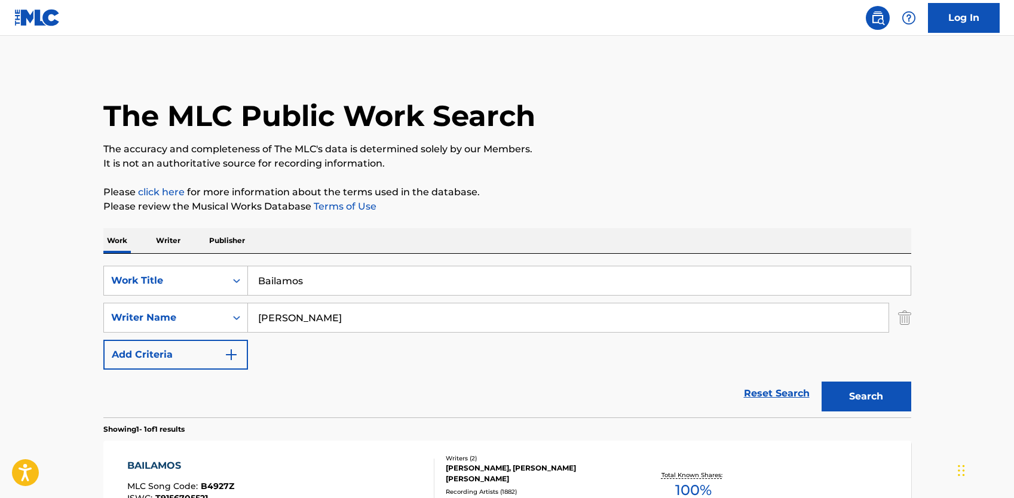
scroll to position [84, 0]
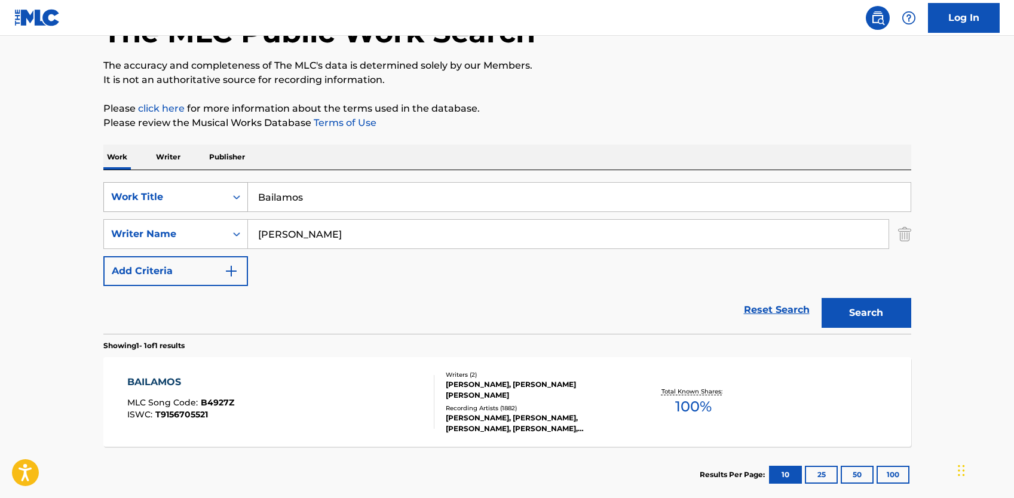
drag, startPoint x: 324, startPoint y: 197, endPoint x: 246, endPoint y: 195, distance: 78.3
click at [246, 195] on div "SearchWithCriteriab68ddfea-8f40-4818-b687-98bdc01861fc Work Title Bailamos" at bounding box center [507, 197] width 808 height 30
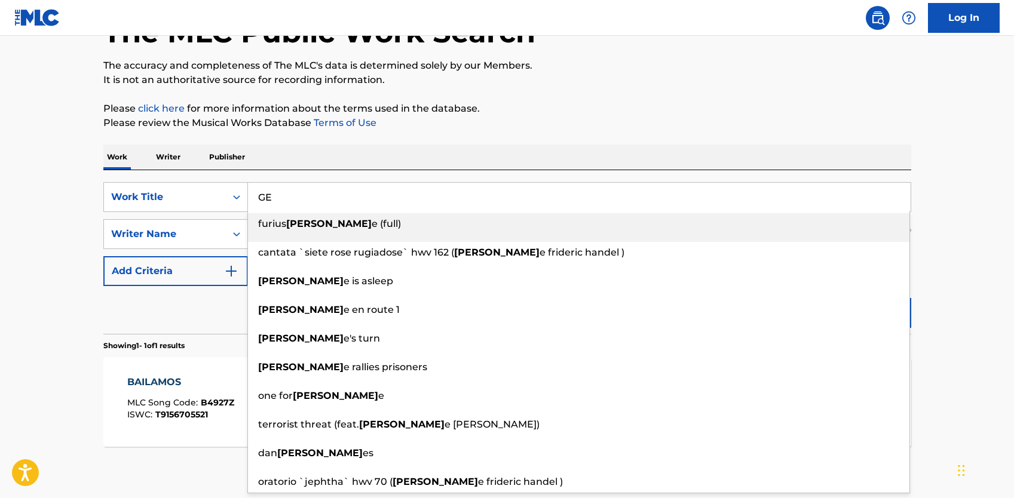
type input "G"
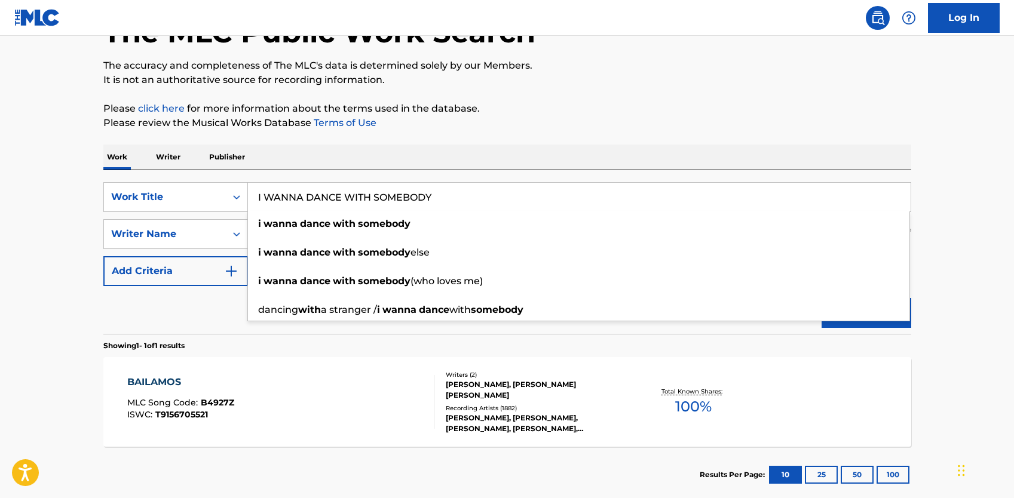
type input "I WANNA DANCE WITH SOMEBODY"
click at [159, 311] on div "Reset Search Search" at bounding box center [507, 310] width 808 height 48
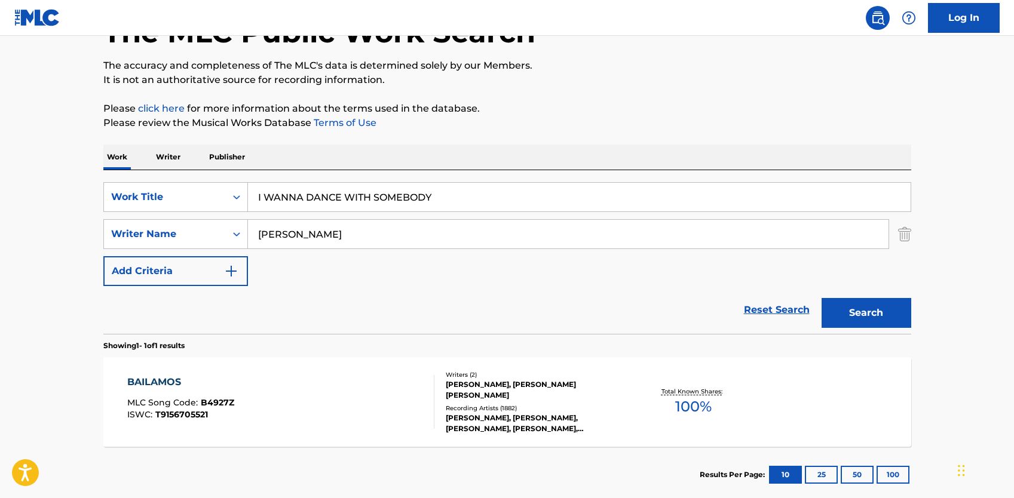
drag, startPoint x: 278, startPoint y: 226, endPoint x: 258, endPoint y: 226, distance: 20.3
click at [258, 226] on input "[PERSON_NAME]" at bounding box center [568, 234] width 641 height 29
type input "[PERSON_NAME]"
click at [822, 298] on button "Search" at bounding box center [867, 313] width 90 height 30
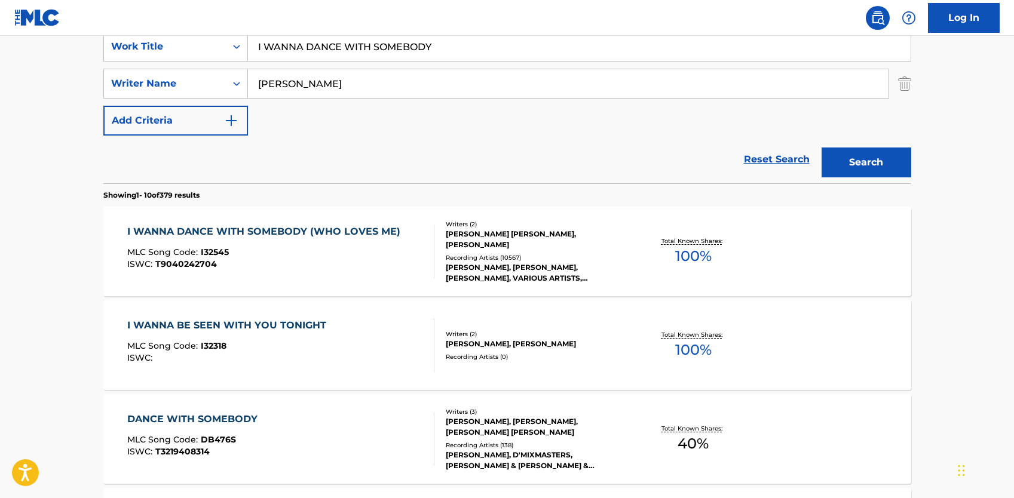
scroll to position [323, 0]
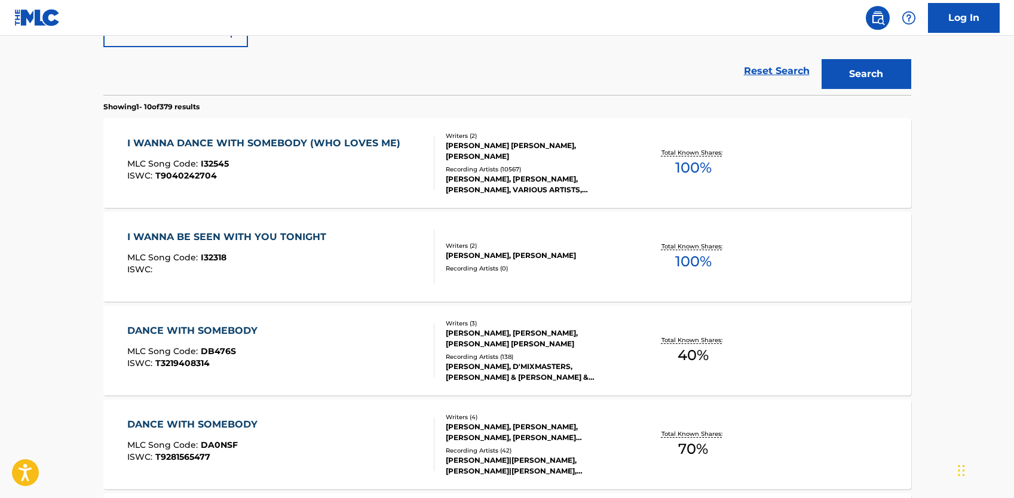
click at [459, 164] on div "Writers ( 2 ) [PERSON_NAME] [PERSON_NAME], [PERSON_NAME] Recording Artists ( 10…" at bounding box center [530, 163] width 192 height 64
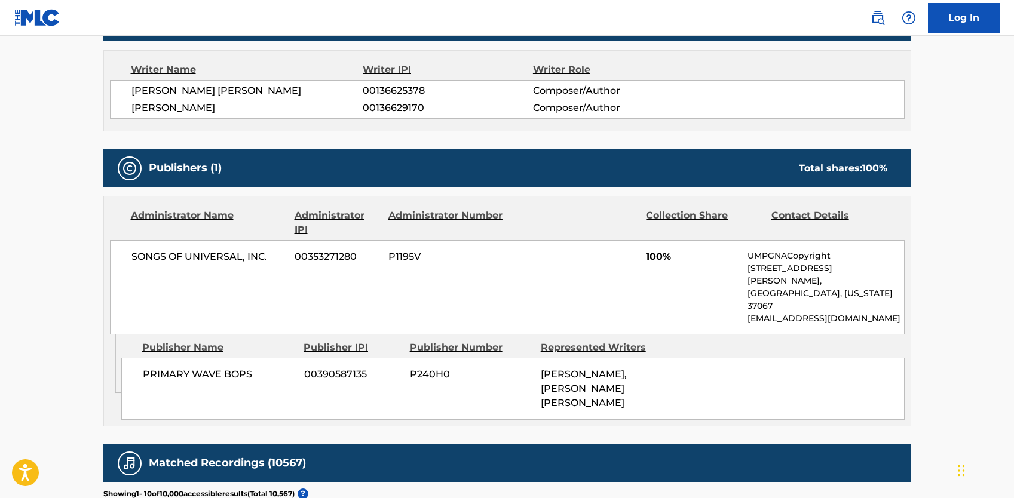
scroll to position [1016, 0]
